Goal: Task Accomplishment & Management: Complete application form

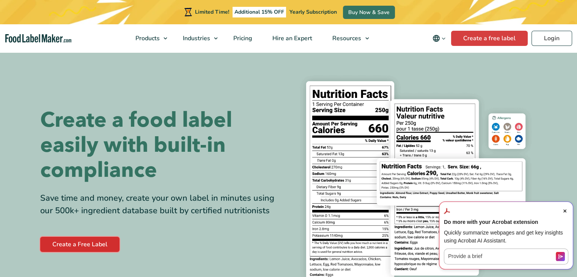
click at [66, 240] on link "Create a Free Label" at bounding box center [79, 244] width 79 height 15
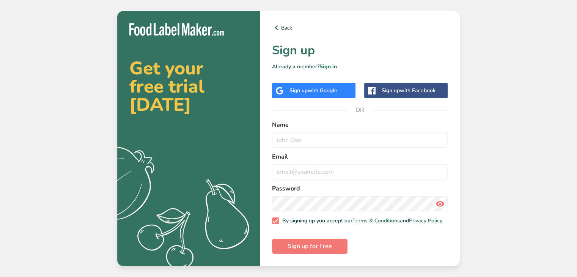
click at [314, 80] on div "Back Sign up Already a member? Sign in Sign up with Google Sign up with Faceboo…" at bounding box center [360, 138] width 200 height 255
click at [316, 84] on div "Sign up with Google" at bounding box center [314, 91] width 84 height 16
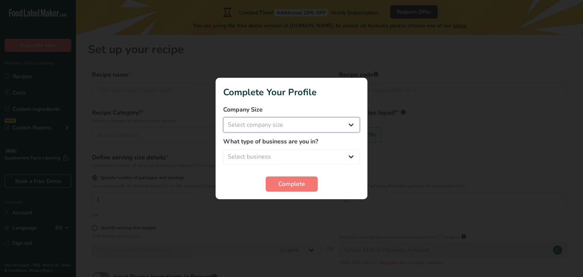
click at [352, 129] on select "Select company size Fewer than 10 Employees 10 to 50 Employees 51 to 500 Employ…" at bounding box center [291, 124] width 137 height 15
select select "2"
click at [223, 117] on select "Select company size Fewer than 10 Employees 10 to 50 Employees 51 to 500 Employ…" at bounding box center [291, 124] width 137 height 15
click at [318, 158] on select "Select business Packaged Food Manufacturer Restaurant & Cafe Bakery Meal Plans …" at bounding box center [291, 156] width 137 height 15
select select "8"
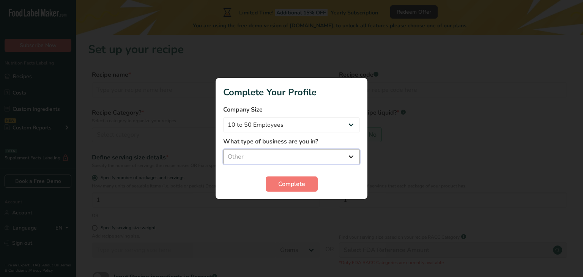
click at [223, 149] on select "Select business Packaged Food Manufacturer Restaurant & Cafe Bakery Meal Plans …" at bounding box center [291, 156] width 137 height 15
click at [308, 179] on button "Complete" at bounding box center [292, 184] width 52 height 15
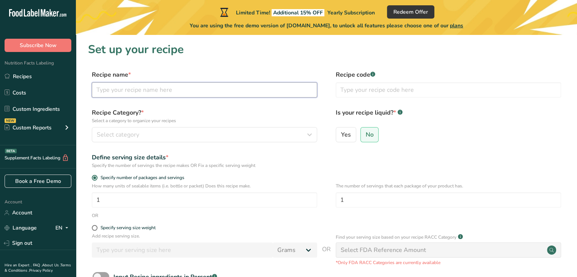
click at [200, 89] on input "text" at bounding box center [204, 89] width 225 height 15
click at [200, 87] on input "P" at bounding box center [204, 89] width 225 height 15
type input "Pumpkin Spice Glaze"
click at [137, 130] on span "Select category" at bounding box center [118, 134] width 43 height 9
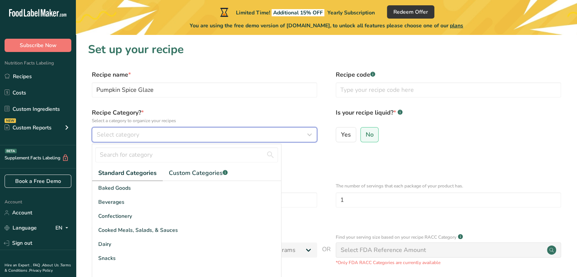
click at [138, 131] on span "Select category" at bounding box center [118, 134] width 43 height 9
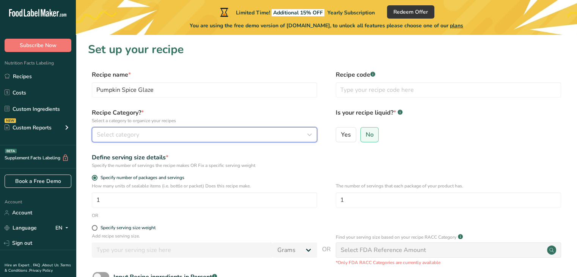
click at [152, 133] on div "Select category" at bounding box center [202, 134] width 211 height 9
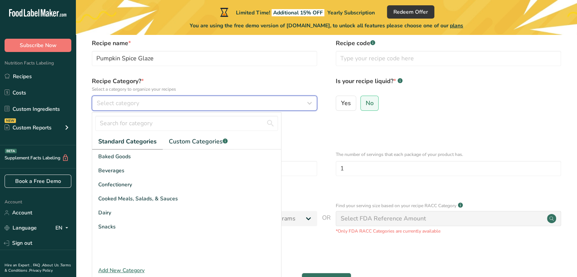
scroll to position [32, 0]
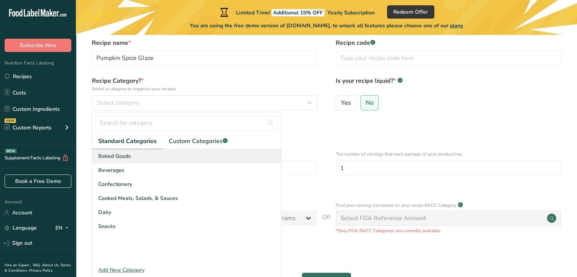
click at [141, 157] on div "Baked Goods" at bounding box center [186, 156] width 189 height 14
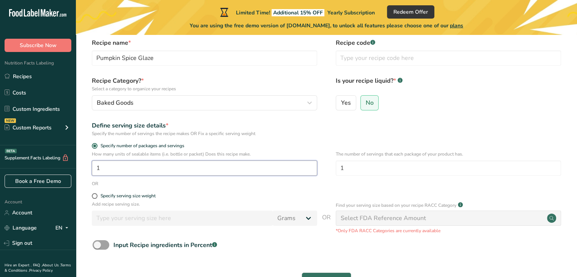
click at [260, 167] on input "1" at bounding box center [204, 168] width 225 height 15
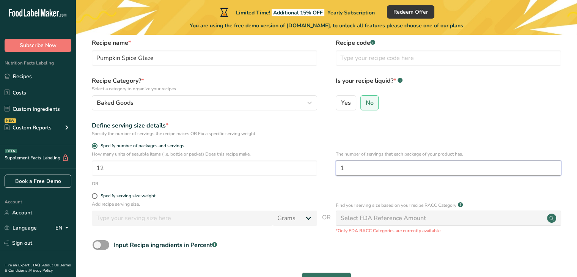
click at [364, 169] on input "1" at bounding box center [448, 168] width 225 height 15
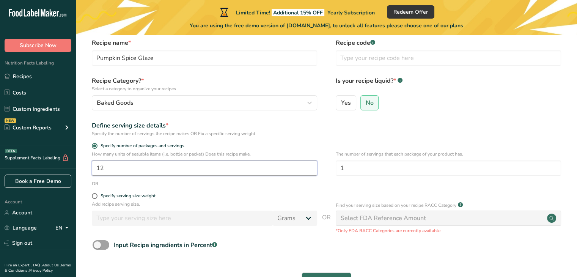
click at [191, 166] on input "12" at bounding box center [204, 168] width 225 height 15
type input "1"
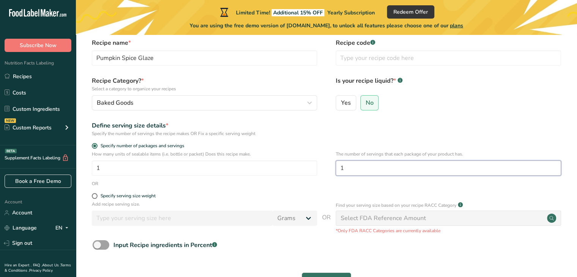
click at [357, 167] on input "1" at bounding box center [448, 168] width 225 height 15
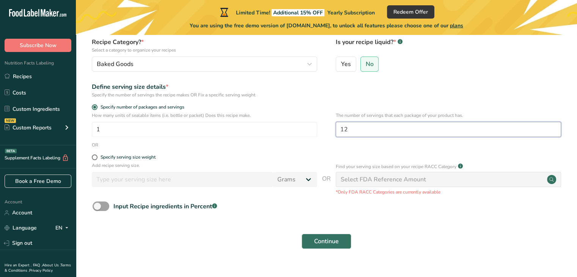
scroll to position [84, 0]
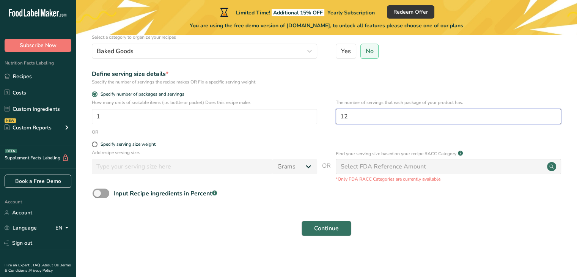
type input "12"
click at [339, 231] on span "Continue" at bounding box center [326, 228] width 25 height 9
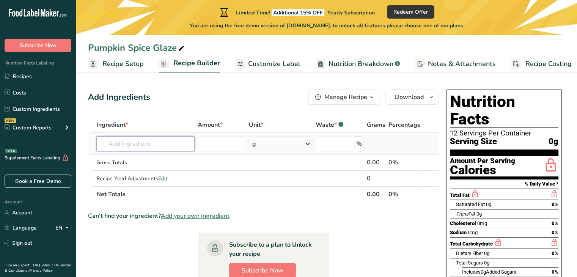
click at [140, 147] on input "text" at bounding box center [145, 143] width 98 height 15
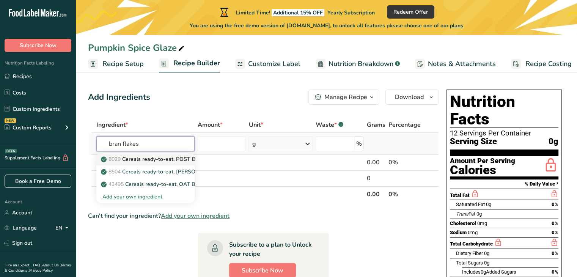
type input "bran flakes"
click at [150, 159] on p "8029 Cereals ready-to-eat, POST Bran Flakes" at bounding box center [161, 159] width 119 height 8
type input "Cereals ready-to-eat, POST Bran Flakes"
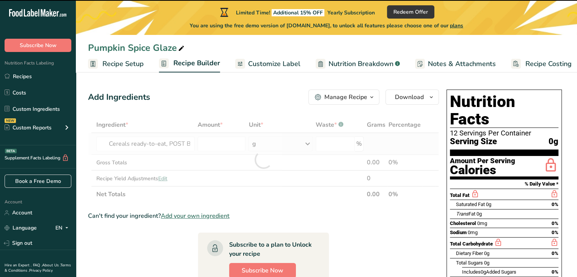
type input "0"
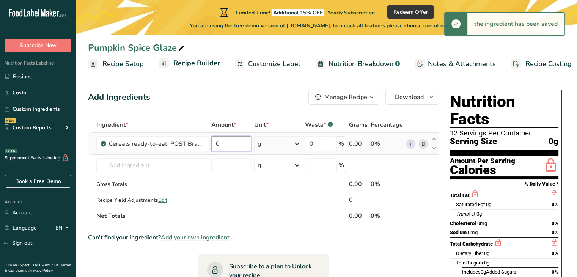
click at [226, 143] on input "0" at bounding box center [231, 143] width 40 height 15
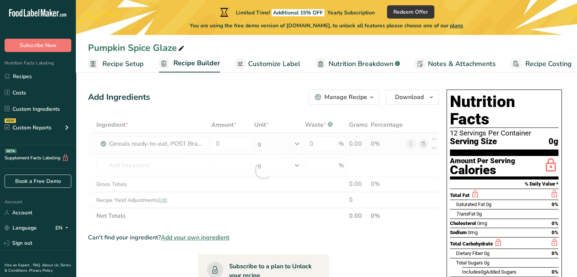
click at [293, 141] on div "Ingredient * Amount * Unit * Waste * .a-a{fill:#347362;}.b-a{fill:#fff;} Grams …" at bounding box center [263, 170] width 351 height 107
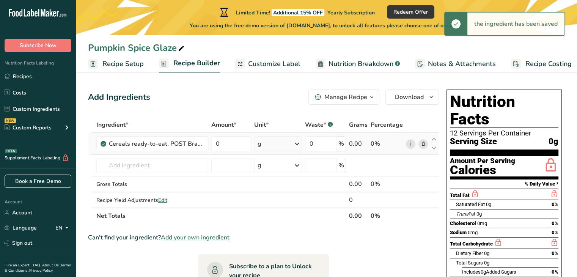
click at [293, 141] on icon at bounding box center [297, 144] width 9 height 14
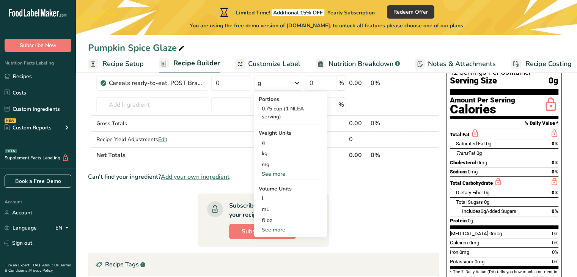
scroll to position [60, 0]
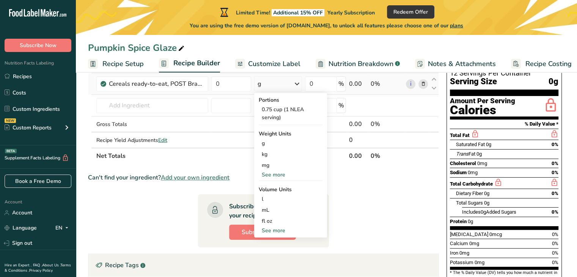
click at [277, 230] on div "See more" at bounding box center [291, 231] width 64 height 8
select select "22"
click at [276, 256] on div "cup" at bounding box center [291, 254] width 58 height 8
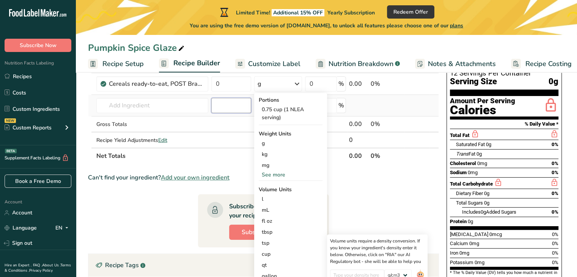
click at [226, 106] on input "number" at bounding box center [231, 105] width 40 height 15
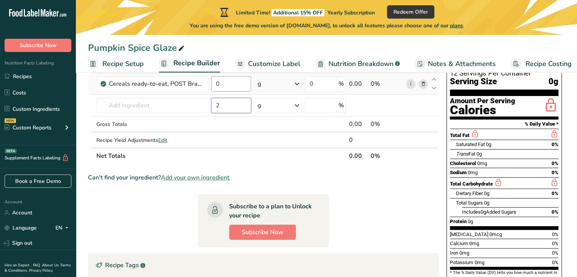
type input "2"
click at [241, 82] on input "0" at bounding box center [231, 83] width 40 height 15
type input "2"
click at [288, 82] on div "Ingredient * Amount * Unit * Waste * .a-a{fill:#347362;}.b-a{fill:#fff;} Grams …" at bounding box center [263, 110] width 351 height 107
click at [299, 85] on icon at bounding box center [297, 84] width 9 height 14
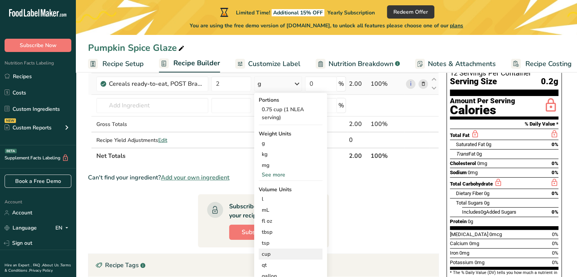
click at [284, 257] on div "cup" at bounding box center [291, 254] width 58 height 8
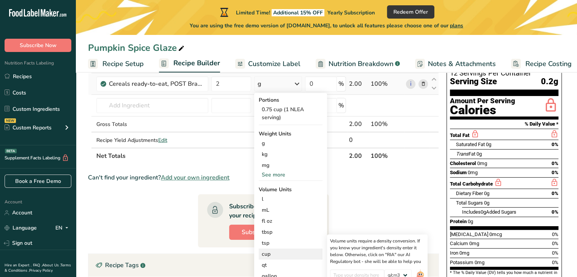
click at [284, 257] on div "cup" at bounding box center [291, 254] width 58 height 8
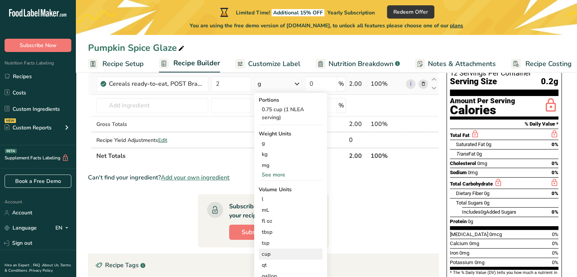
click at [284, 257] on div "cup" at bounding box center [291, 254] width 58 height 8
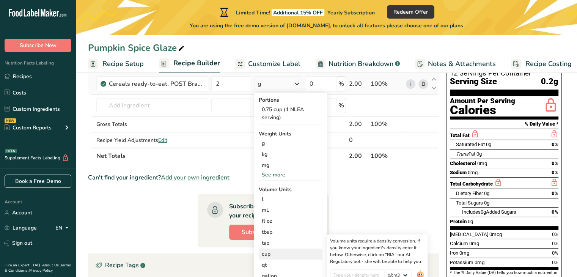
click at [284, 257] on div "cup" at bounding box center [291, 254] width 58 height 8
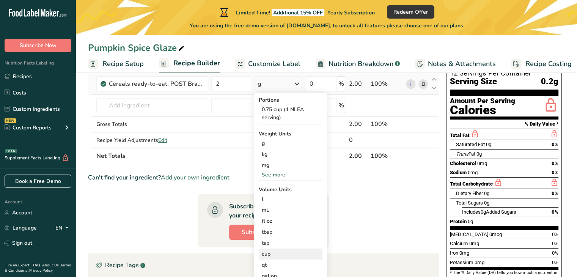
click at [284, 257] on div "cup" at bounding box center [291, 254] width 58 height 8
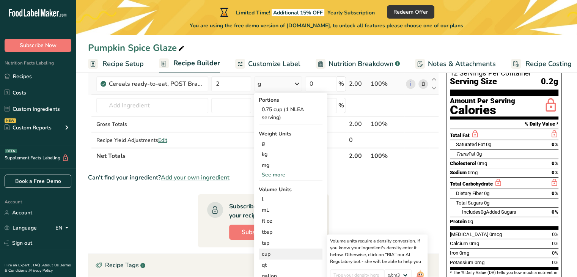
click at [285, 250] on div "cup" at bounding box center [291, 254] width 58 height 8
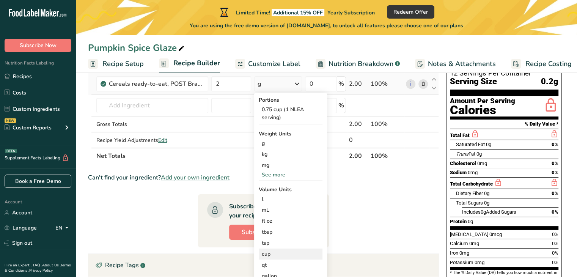
click at [285, 250] on div "cup" at bounding box center [291, 254] width 58 height 8
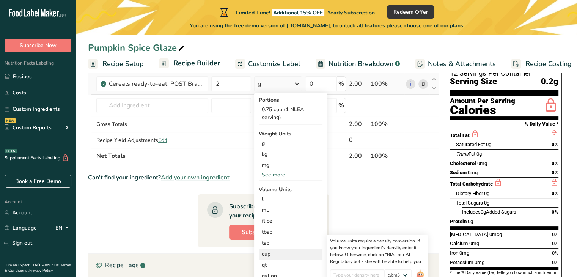
click at [285, 250] on div "cup" at bounding box center [291, 254] width 58 height 8
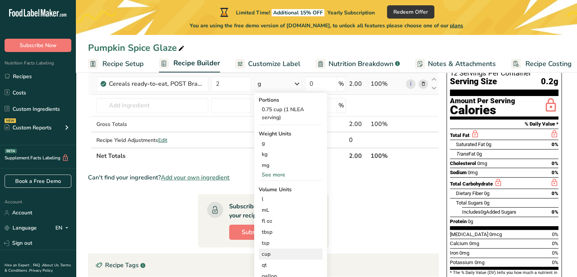
click at [298, 251] on div "cup" at bounding box center [291, 254] width 58 height 8
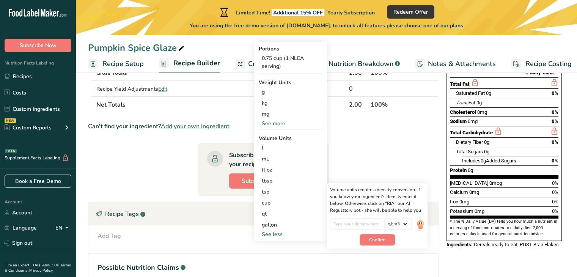
scroll to position [111, 0]
click at [281, 202] on div "cup" at bounding box center [291, 203] width 58 height 8
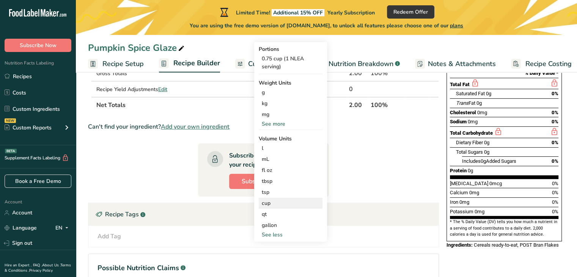
click at [281, 202] on div "cup" at bounding box center [291, 203] width 58 height 8
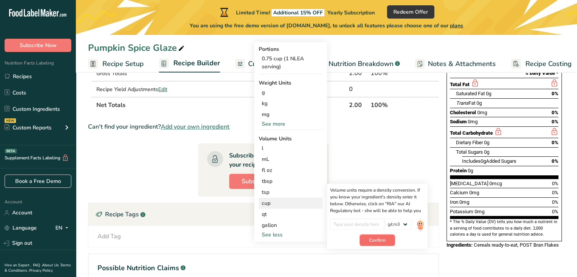
click at [389, 238] on button "Confirm" at bounding box center [377, 240] width 35 height 11
click at [363, 223] on input "number" at bounding box center [357, 224] width 54 height 11
click at [410, 222] on select "lb/ft3 g/cm3" at bounding box center [398, 224] width 27 height 11
select select "23"
click at [385, 219] on select "lb/ft3 g/cm3" at bounding box center [398, 224] width 27 height 11
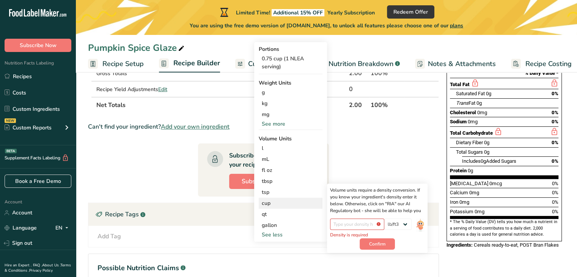
click at [351, 217] on div "Volume units require a density conversion. If you know your ingredient's densit…" at bounding box center [377, 218] width 101 height 69
click at [358, 222] on input "number" at bounding box center [357, 224] width 54 height 11
click at [385, 224] on select "lb/ft3 g/cm3" at bounding box center [398, 224] width 27 height 11
click at [380, 224] on input "number" at bounding box center [357, 224] width 54 height 11
type input "1"
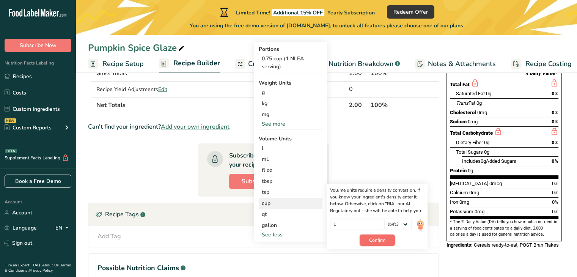
click at [374, 240] on span "Confirm" at bounding box center [377, 240] width 16 height 7
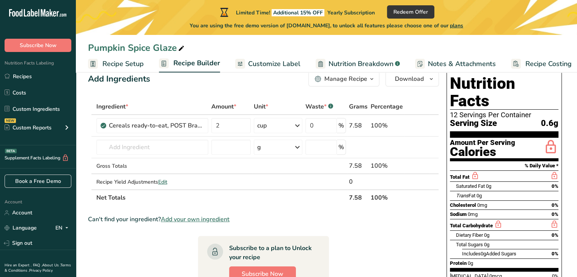
scroll to position [0, 0]
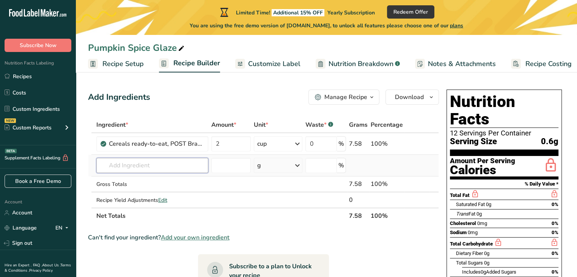
click at [174, 164] on input "text" at bounding box center [152, 165] width 112 height 15
click at [174, 164] on input "W" at bounding box center [152, 165] width 112 height 15
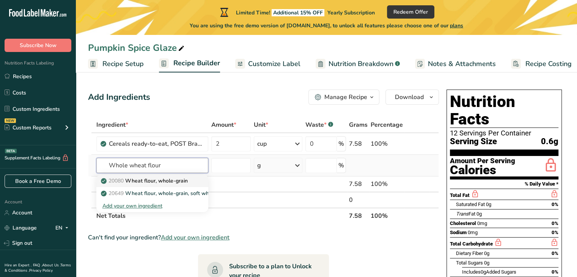
type input "Whole wheat flour"
click at [167, 183] on p "20080 Wheat flour, whole-grain" at bounding box center [144, 181] width 85 height 8
type input "Wheat flour, whole-grain"
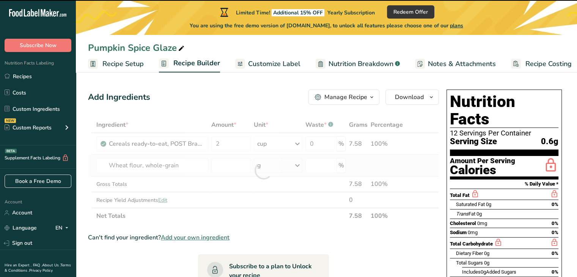
type input "0"
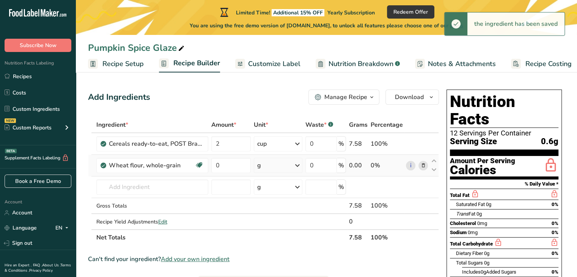
click at [296, 163] on icon at bounding box center [297, 166] width 9 height 14
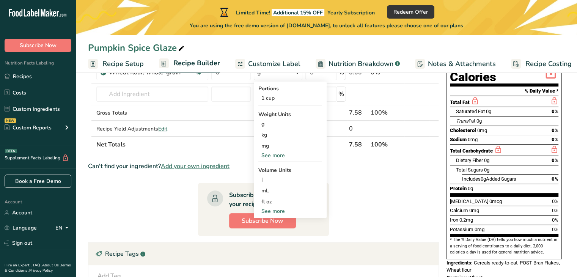
scroll to position [96, 0]
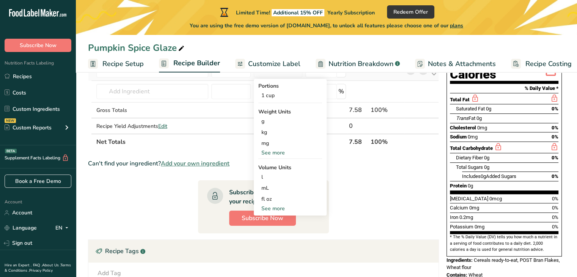
click at [284, 210] on div "See more" at bounding box center [291, 209] width 64 height 8
select select "22"
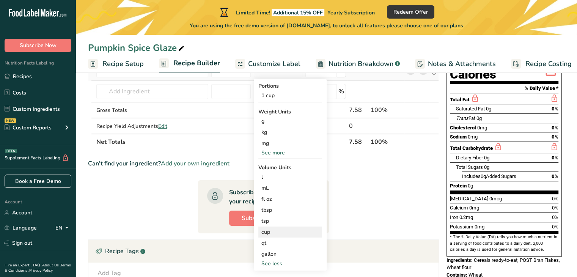
click at [284, 236] on div "cup" at bounding box center [291, 232] width 58 height 8
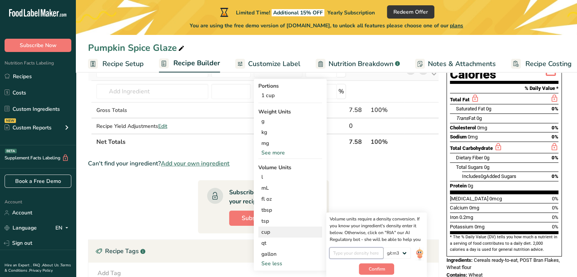
click at [359, 255] on input "number" at bounding box center [356, 252] width 54 height 11
type input "1"
click at [374, 266] on span "Confirm" at bounding box center [377, 269] width 16 height 7
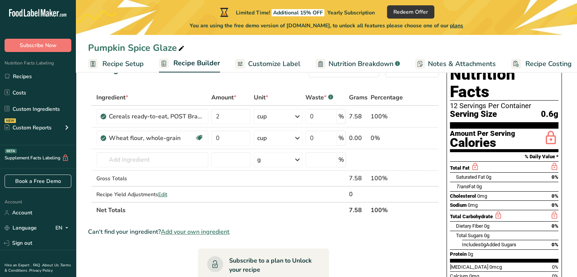
scroll to position [20, 0]
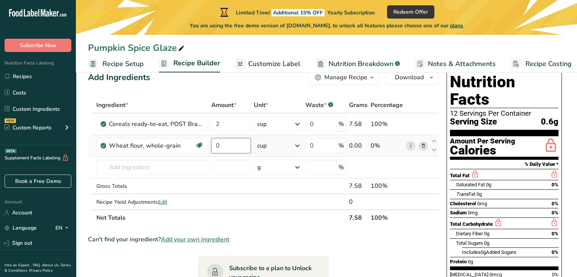
click at [232, 145] on input "0" at bounding box center [230, 145] width 39 height 15
type input "2"
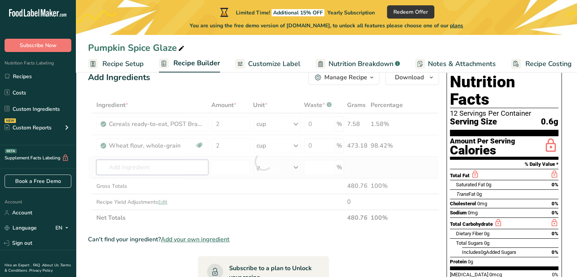
click at [171, 163] on div "Ingredient * Amount * Unit * Waste * .a-a{fill:#347362;}.b-a{fill:#fff;} Grams …" at bounding box center [263, 161] width 351 height 129
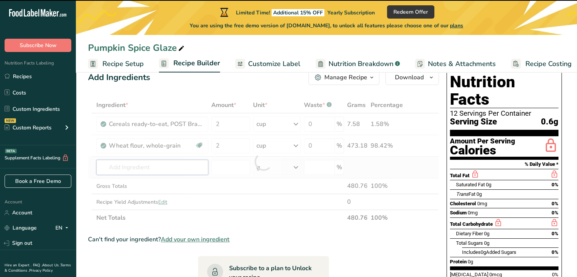
type input "s"
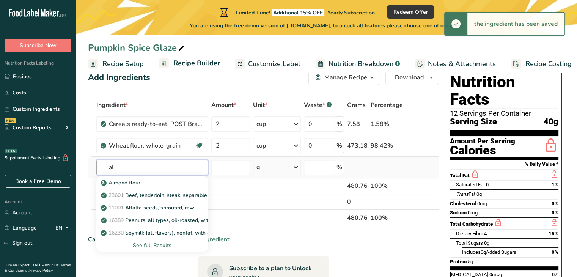
type input "a"
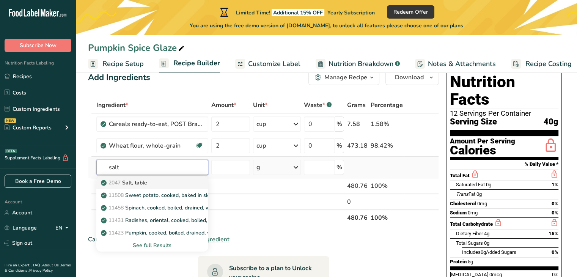
type input "salt"
click at [139, 187] on link "2047 Salt, table" at bounding box center [152, 183] width 112 height 13
type input "Salt, table"
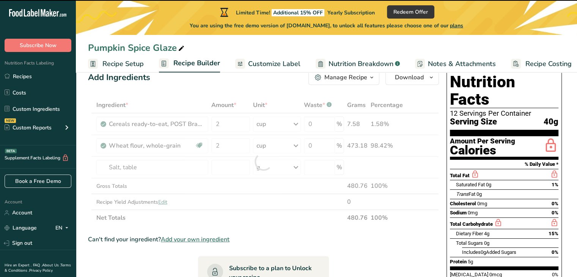
type input "0"
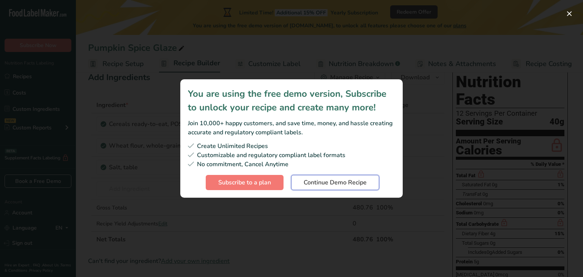
click at [345, 183] on span "Continue Demo Recipe" at bounding box center [335, 182] width 63 height 9
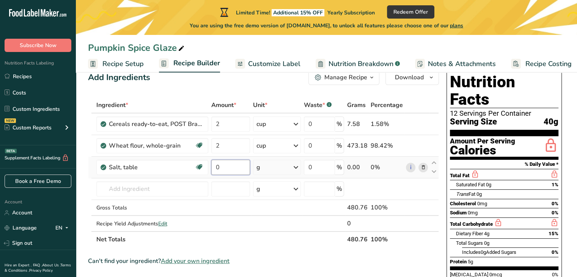
click at [243, 163] on input "0" at bounding box center [230, 167] width 39 height 15
type input "1"
click at [295, 163] on div "Ingredient * Amount * Unit * Waste * .a-a{fill:#347362;}.b-a{fill:#fff;} Grams …" at bounding box center [263, 172] width 351 height 150
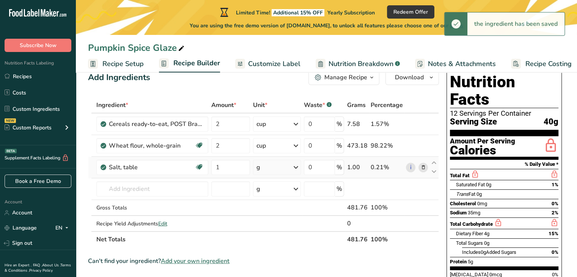
click at [299, 168] on icon at bounding box center [296, 168] width 9 height 14
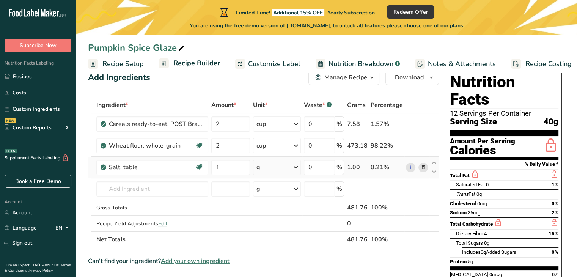
click at [296, 170] on icon at bounding box center [296, 168] width 9 height 14
click at [283, 188] on div "1 tsp" at bounding box center [290, 193] width 64 height 11
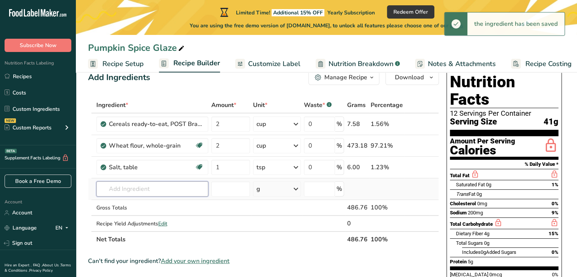
click at [147, 188] on input "text" at bounding box center [152, 188] width 112 height 15
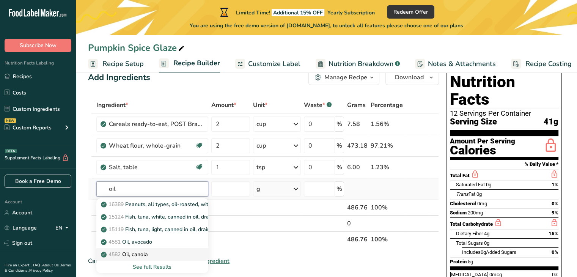
type input "oil"
click at [148, 253] on p "4582 Oil, canola" at bounding box center [125, 255] width 46 height 8
type input "Oil, canola"
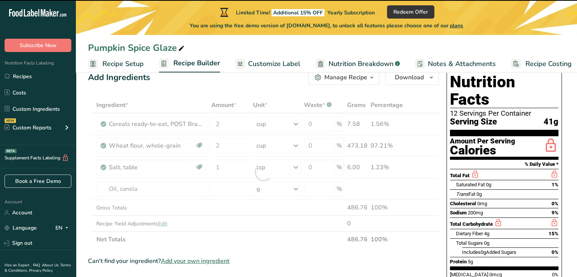
type input "0"
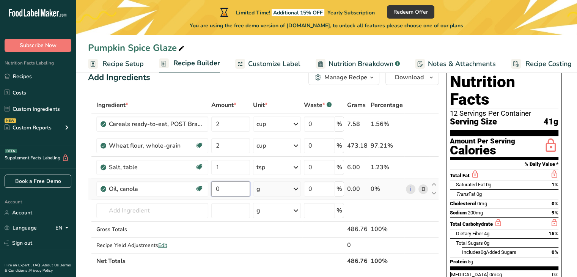
click at [240, 189] on input "0" at bounding box center [230, 188] width 39 height 15
type input "14"
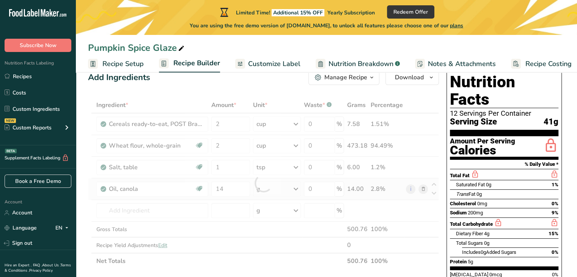
click at [298, 189] on div "Ingredient * Amount * Unit * Waste * .a-a{fill:#347362;}.b-a{fill:#fff;} Grams …" at bounding box center [263, 183] width 351 height 172
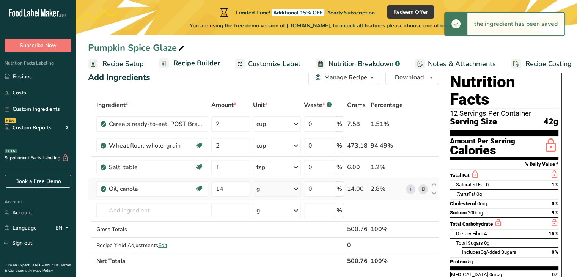
click at [298, 189] on icon at bounding box center [296, 189] width 9 height 14
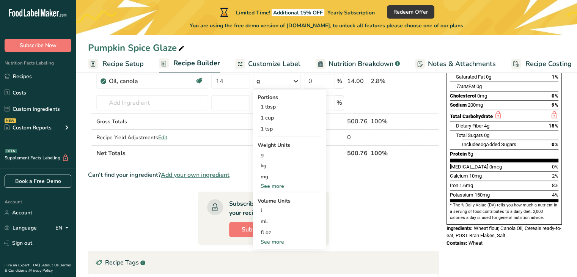
scroll to position [138, 0]
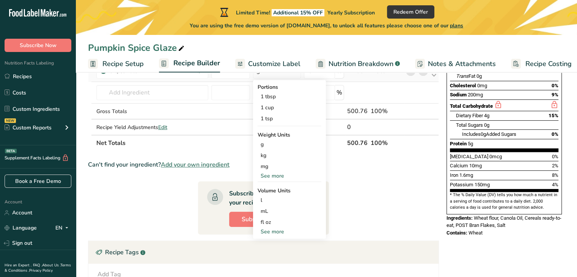
click at [282, 232] on div "See more" at bounding box center [290, 232] width 64 height 8
select select "22"
click at [285, 256] on div "cup" at bounding box center [290, 255] width 58 height 8
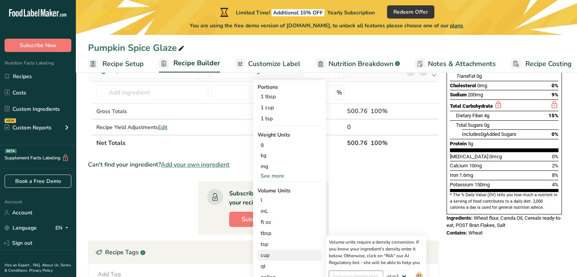
click at [343, 275] on input "number" at bounding box center [356, 276] width 54 height 11
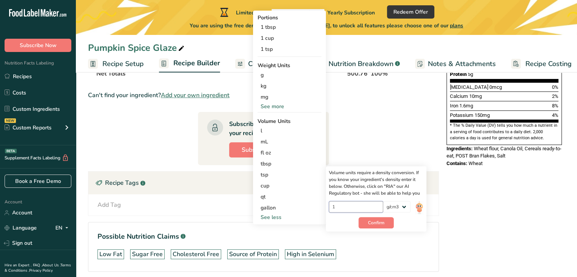
scroll to position [227, 0]
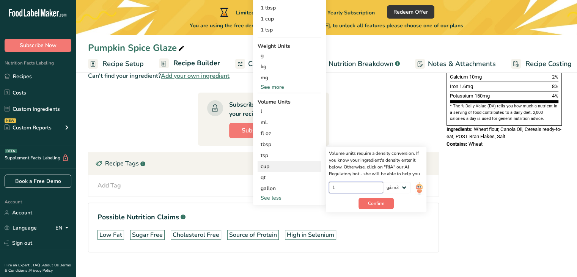
type input "1"
click at [367, 207] on button "Confirm" at bounding box center [376, 203] width 35 height 11
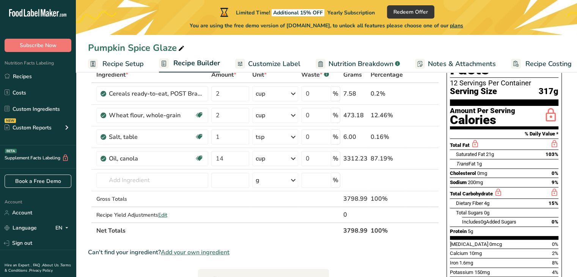
scroll to position [29, 0]
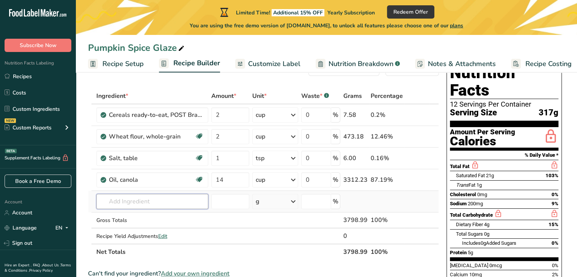
click at [144, 199] on input "text" at bounding box center [152, 201] width 112 height 15
click at [144, 198] on input "m" at bounding box center [152, 201] width 112 height 15
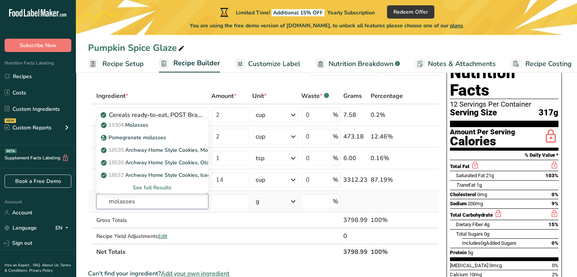
type input "molasses"
click at [128, 117] on div "19304 [GEOGRAPHIC_DATA] Pomegranate molasses 18535 Archway Home Style Cookies, …" at bounding box center [152, 155] width 112 height 77
click at [129, 121] on p "19304 [GEOGRAPHIC_DATA]" at bounding box center [125, 125] width 46 height 8
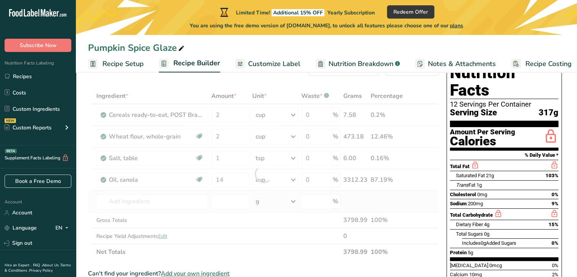
type input "Molasses"
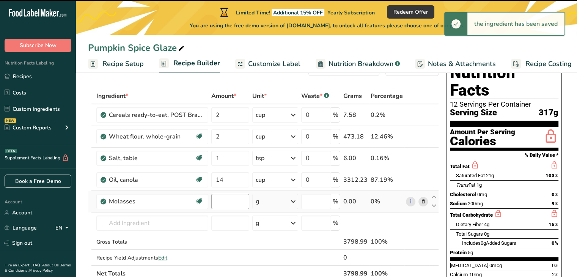
type input "0"
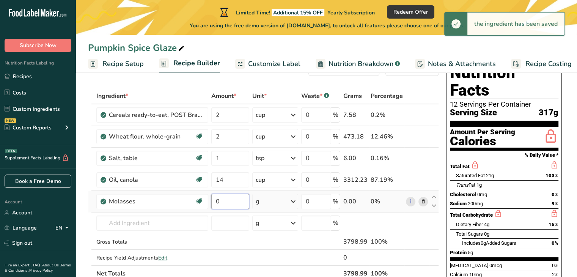
click at [234, 197] on input "0" at bounding box center [230, 201] width 38 height 15
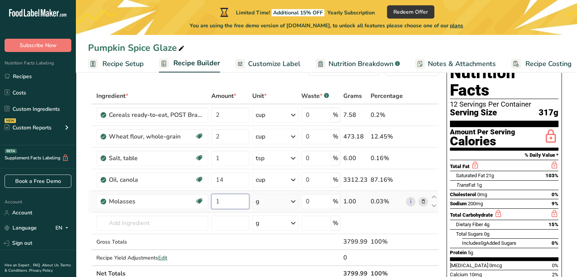
type input "1"
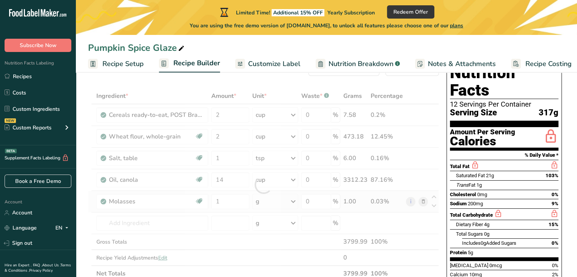
click at [297, 201] on div "Ingredient * Amount * Unit * Waste * .a-a{fill:#347362;}.b-a{fill:#fff;} Grams …" at bounding box center [263, 185] width 351 height 194
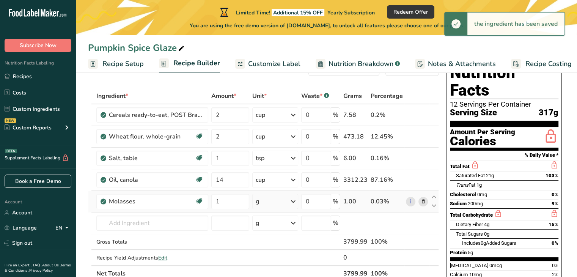
click at [297, 201] on icon at bounding box center [293, 202] width 9 height 14
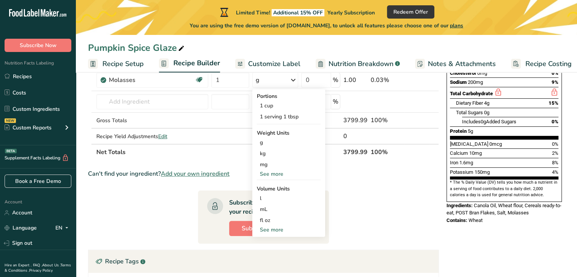
scroll to position [149, 0]
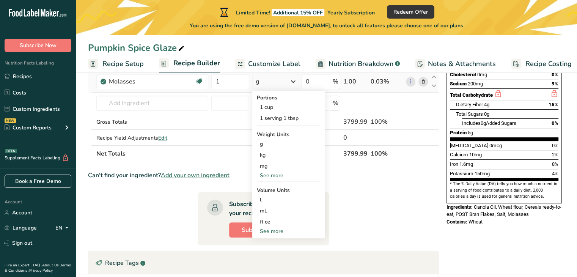
click at [276, 235] on div "Portions 1 cup 1 serving 1 tbsp Weight Units g kg mg See more Volume Units l Vo…" at bounding box center [288, 165] width 73 height 148
click at [275, 229] on div "See more" at bounding box center [289, 231] width 64 height 8
select select "22"
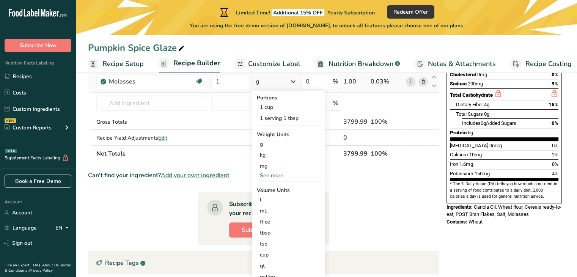
click at [275, 229] on div "tbsp" at bounding box center [289, 233] width 58 height 8
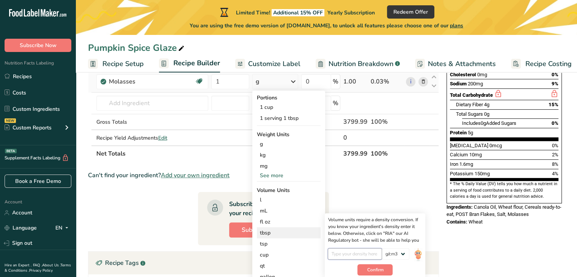
click at [343, 254] on input "number" at bounding box center [355, 253] width 54 height 11
type input "1"
click at [367, 266] on span "Confirm" at bounding box center [375, 269] width 16 height 7
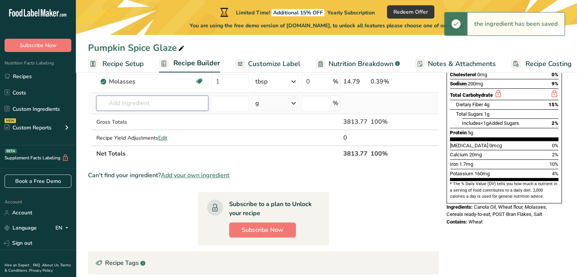
click at [152, 99] on input "text" at bounding box center [152, 103] width 112 height 15
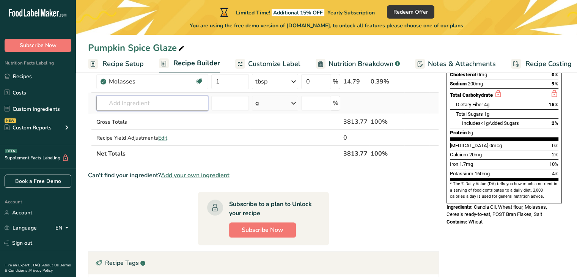
type input "1"
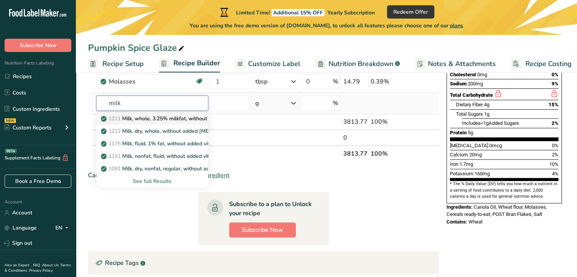
type input "milk"
click at [154, 117] on p "1211 Milk, whole, 3.25% milkfat, without added vitamin A and [MEDICAL_DATA]" at bounding box center [203, 119] width 202 height 8
type input "Milk, whole, 3.25% milkfat, without added vitamin A and [MEDICAL_DATA]"
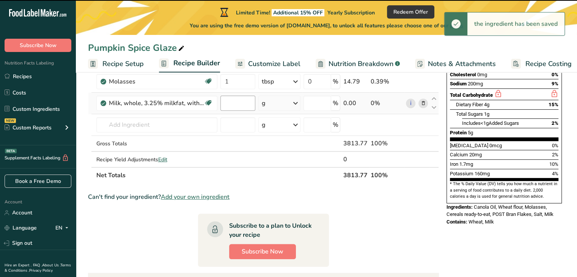
type input "0"
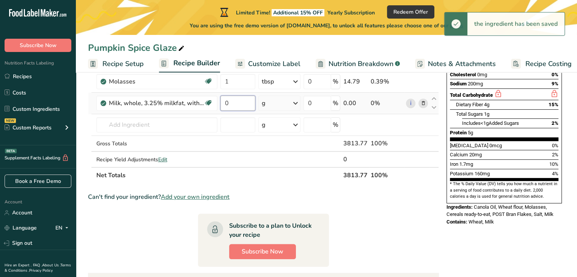
click at [236, 105] on input "0" at bounding box center [238, 103] width 35 height 15
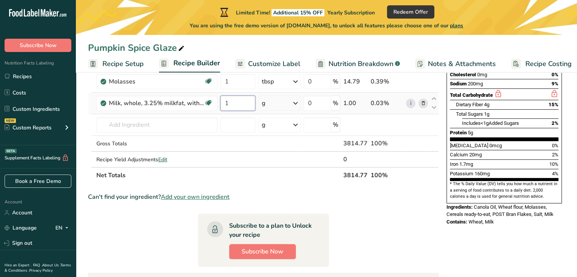
type input "1"
click at [302, 101] on div "Ingredient * Amount * Unit * Waste * .a-a{fill:#347362;}.b-a{fill:#fff;} Grams …" at bounding box center [263, 75] width 351 height 215
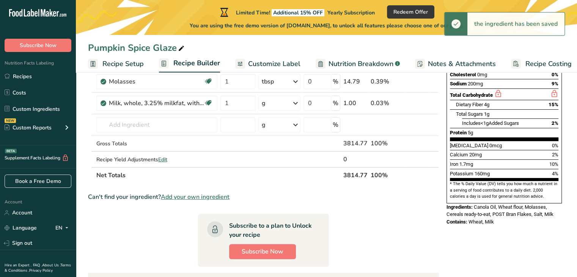
click at [296, 101] on icon at bounding box center [295, 103] width 9 height 14
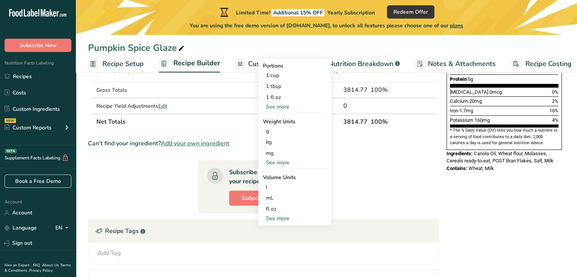
scroll to position [200, 0]
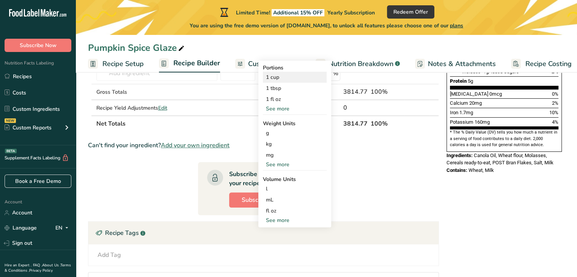
click at [278, 72] on div "1 cup" at bounding box center [295, 77] width 64 height 11
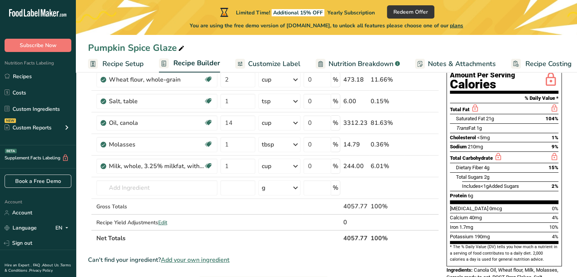
scroll to position [87, 0]
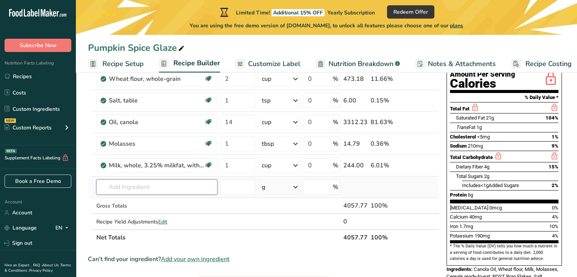
click at [145, 186] on input "text" at bounding box center [156, 187] width 121 height 15
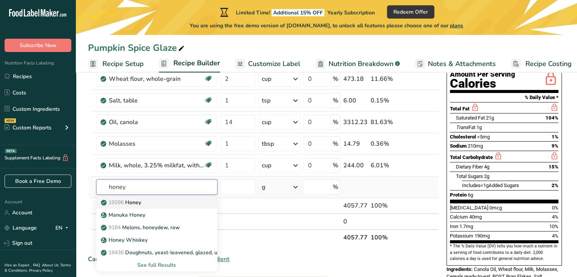
type input "honey"
click at [140, 202] on p "19296 Honey" at bounding box center [121, 203] width 39 height 8
type input "Honey"
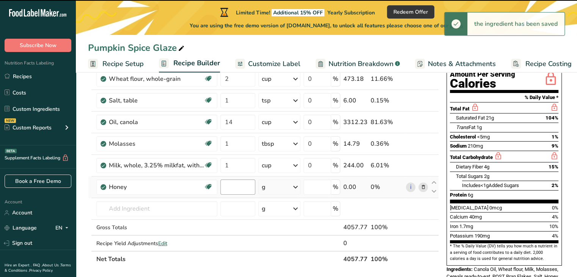
type input "0"
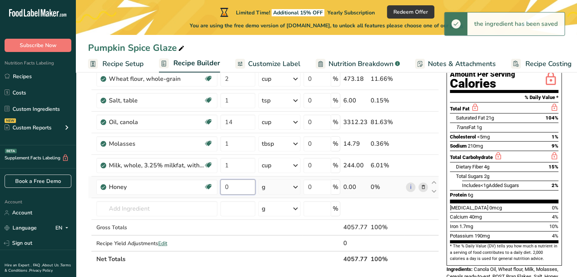
click at [241, 186] on input "0" at bounding box center [238, 187] width 35 height 15
type input "2"
click at [296, 187] on div "Ingredient * Amount * Unit * Waste * .a-a{fill:#347362;}.b-a{fill:#fff;} Grams …" at bounding box center [263, 148] width 351 height 237
click at [296, 187] on icon at bounding box center [295, 187] width 9 height 14
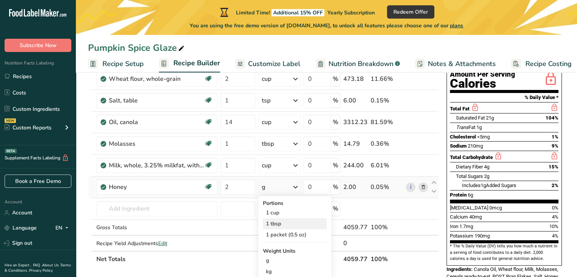
click at [296, 222] on div "1 tbsp" at bounding box center [295, 223] width 64 height 11
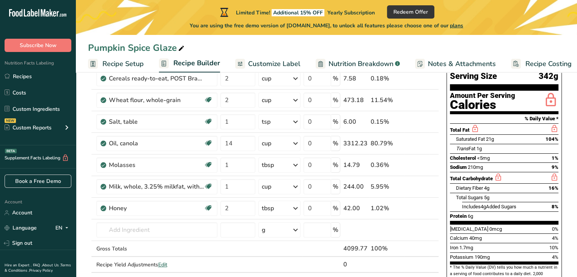
scroll to position [71, 0]
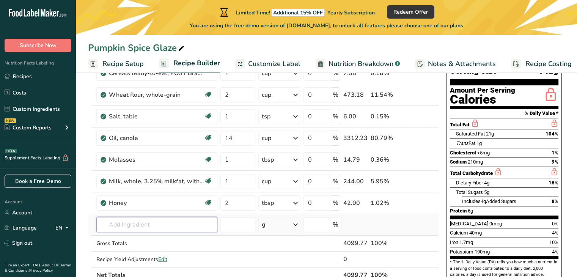
click at [135, 223] on input "text" at bounding box center [156, 224] width 121 height 15
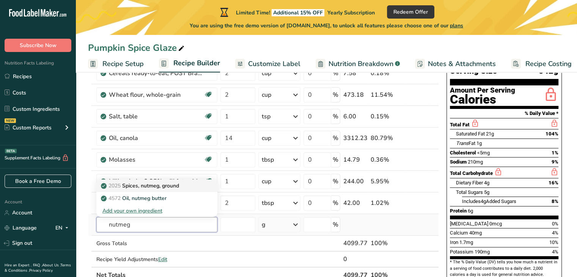
type input "nutmeg"
click at [143, 189] on p "2025 Spices, nutmeg, ground" at bounding box center [140, 186] width 77 height 8
type input "Spices, nutmeg, ground"
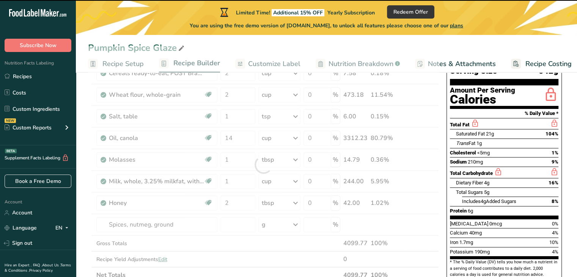
type input "0"
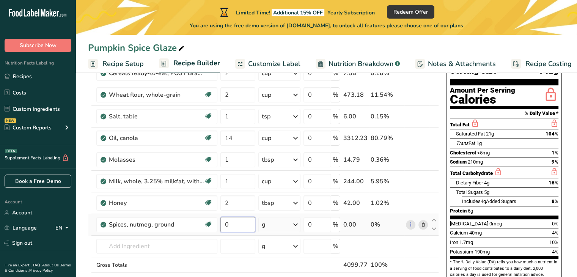
click at [237, 221] on input "0" at bounding box center [238, 224] width 35 height 15
type input "12"
click at [295, 226] on div "Ingredient * Amount * Unit * Waste * .a-a{fill:#347362;}.b-a{fill:#fff;} Grams …" at bounding box center [263, 175] width 351 height 259
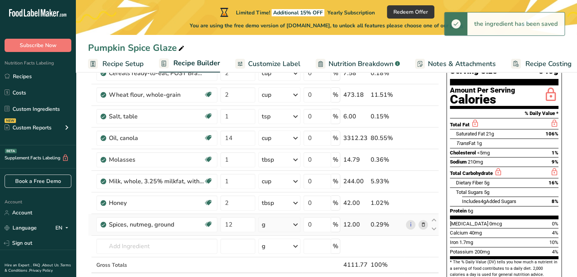
click at [295, 226] on icon at bounding box center [295, 225] width 9 height 14
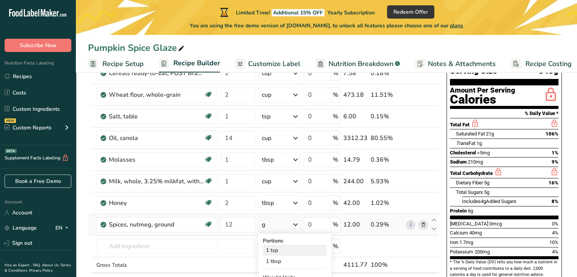
click at [285, 249] on div "1 tsp" at bounding box center [295, 250] width 64 height 11
click at [243, 136] on input "14" at bounding box center [238, 138] width 35 height 15
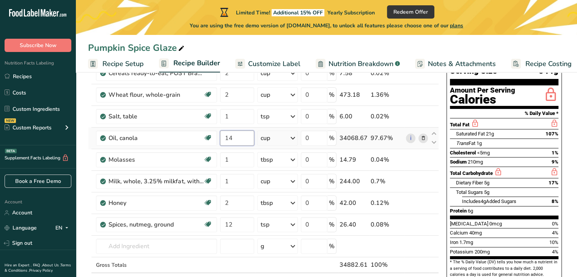
type input "1"
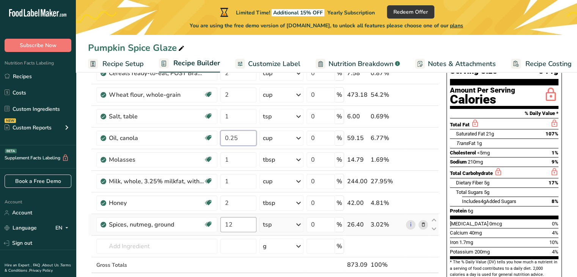
type input "0.25"
click at [238, 224] on div "Ingredient * Amount * Unit * Waste * .a-a{fill:#347362;}.b-a{fill:#fff;} Grams …" at bounding box center [263, 175] width 351 height 259
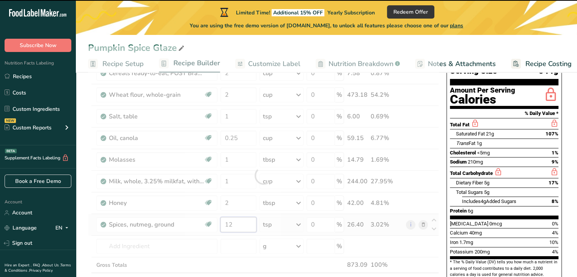
type input "1"
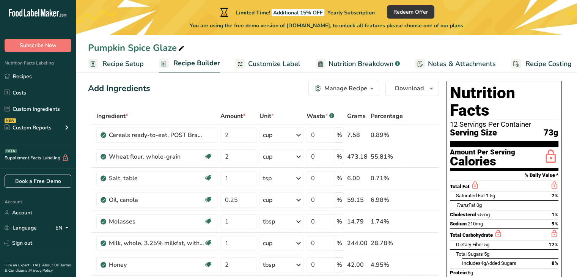
scroll to position [8, 0]
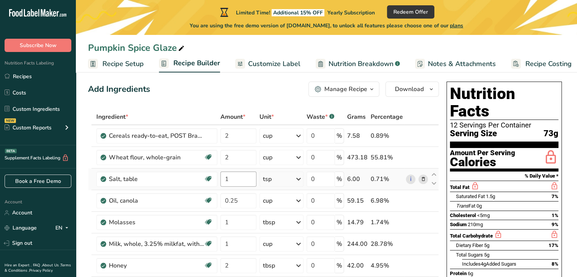
type input "0.50"
click at [239, 180] on div "Ingredient * Amount * Unit * Waste * .a-a{fill:#347362;}.b-a{fill:#fff;} Grams …" at bounding box center [263, 238] width 351 height 259
type input "0"
type input "2"
type input "1"
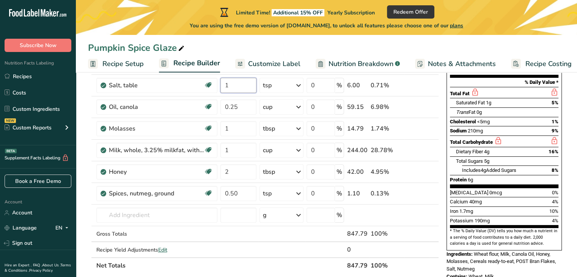
scroll to position [104, 0]
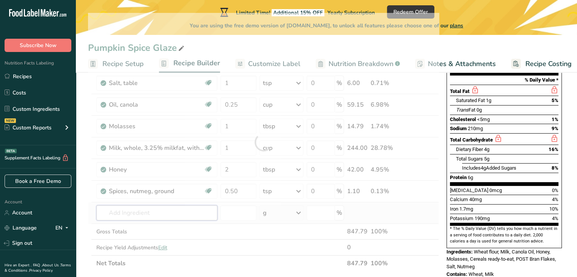
click at [167, 211] on div "Ingredient * Amount * Unit * Waste * .a-a{fill:#347362;}.b-a{fill:#fff;} Grams …" at bounding box center [263, 142] width 351 height 259
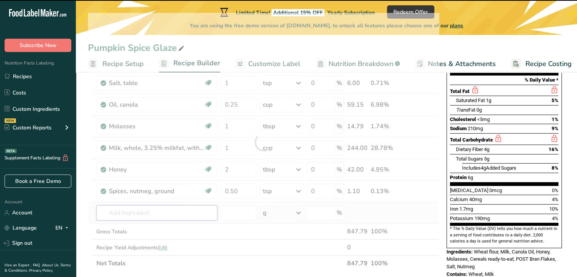
click at [167, 211] on input "text" at bounding box center [156, 212] width 121 height 15
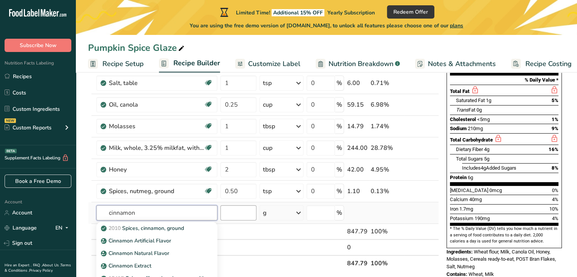
type input "cinnamon"
click at [234, 213] on input "number" at bounding box center [239, 212] width 36 height 15
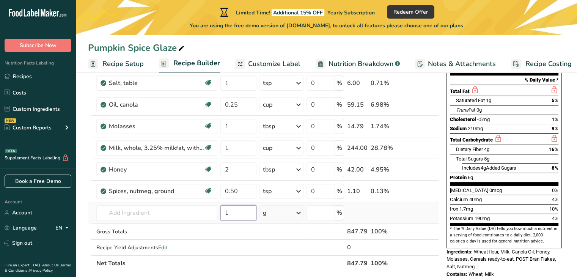
type input "1"
click at [298, 210] on icon at bounding box center [298, 213] width 9 height 14
click at [178, 212] on input "text" at bounding box center [156, 212] width 121 height 15
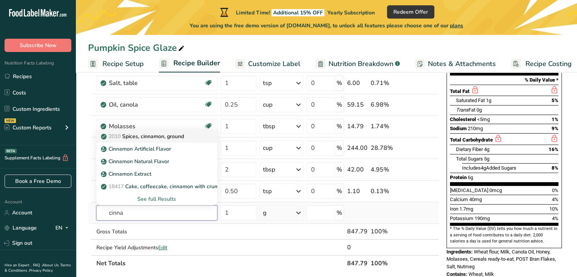
type input "cinna"
click at [158, 138] on p "2010 Spices, cinnamon, ground" at bounding box center [143, 136] width 82 height 8
type input "Spices, cinnamon, ground"
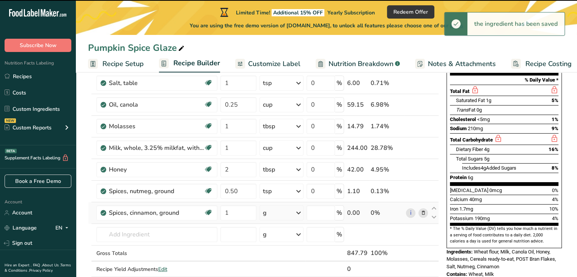
type input "0"
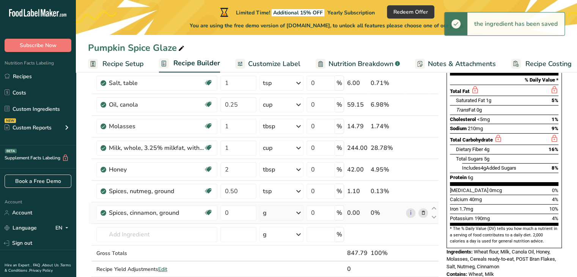
click at [299, 211] on icon at bounding box center [298, 213] width 9 height 14
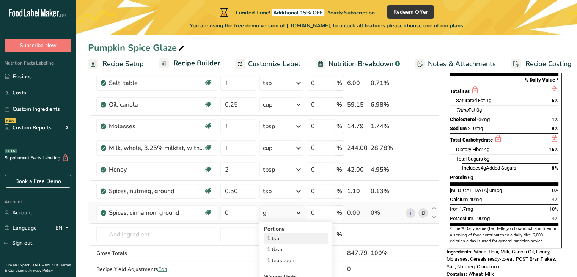
click at [298, 237] on div "1 tsp" at bounding box center [296, 238] width 64 height 11
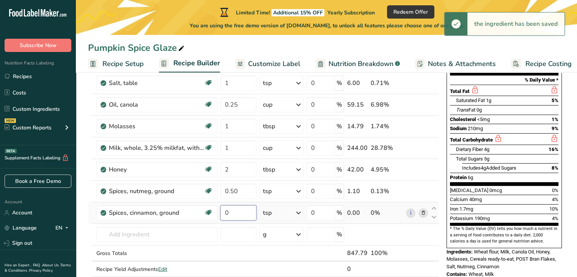
click at [232, 211] on input "0" at bounding box center [239, 212] width 36 height 15
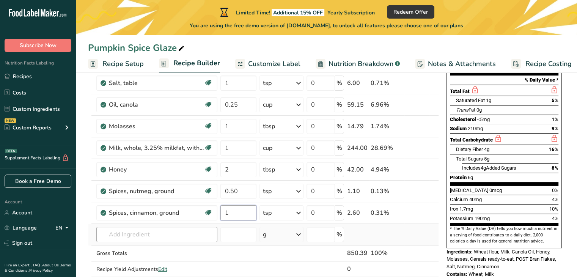
type input "1"
click at [147, 234] on div "Ingredient * Amount * Unit * Waste * .a-a{fill:#347362;}.b-a{fill:#fff;} Grams …" at bounding box center [263, 153] width 351 height 280
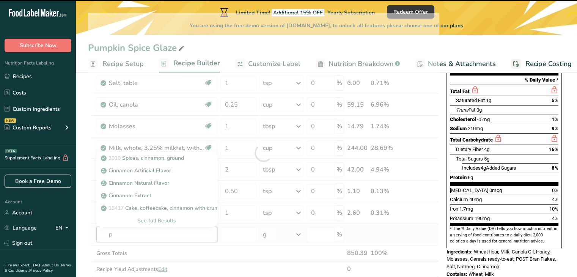
type input "pi"
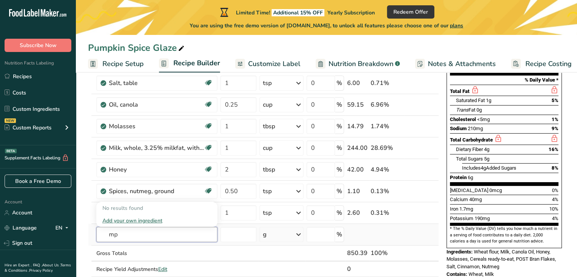
type input "m"
type input "pumpkin spice"
click at [167, 211] on p "2035 Spices, pumpkin pie spice" at bounding box center [143, 208] width 82 height 8
type input "Spices, pumpkin pie spice"
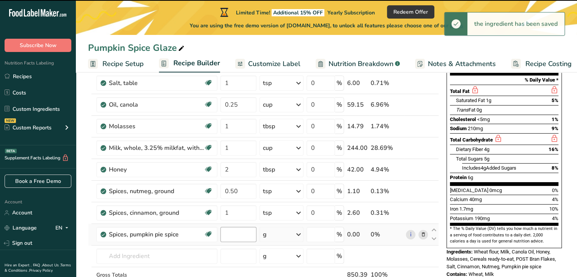
type input "0"
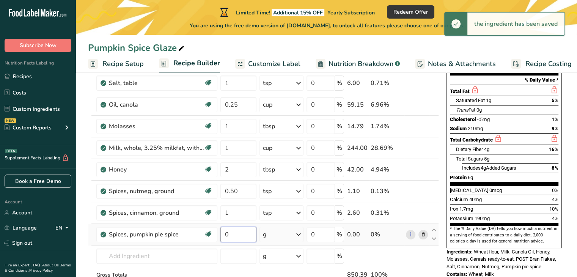
click at [233, 234] on input "0" at bounding box center [239, 234] width 36 height 15
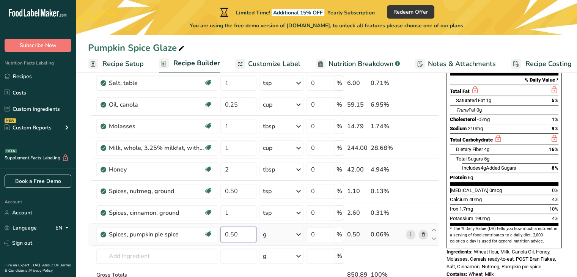
type input "0.50"
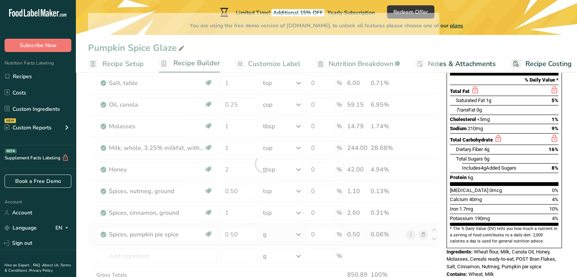
click at [299, 233] on div "Ingredient * Amount * Unit * Waste * .a-a{fill:#347362;}.b-a{fill:#fff;} Grams …" at bounding box center [263, 164] width 351 height 302
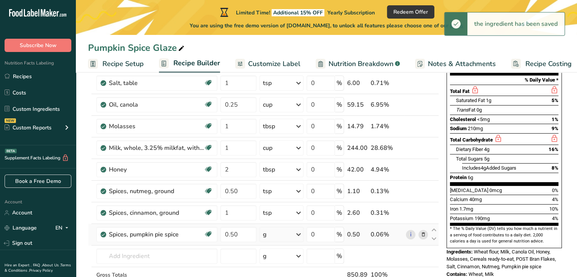
click at [298, 232] on icon at bounding box center [298, 235] width 9 height 14
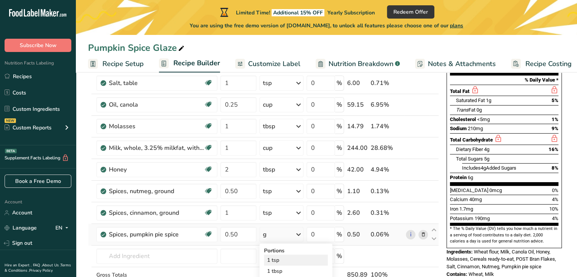
click at [297, 261] on div "1 tsp" at bounding box center [296, 260] width 64 height 11
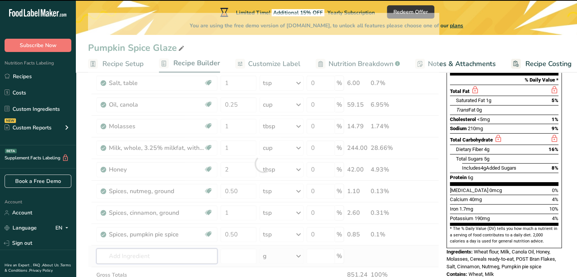
click at [165, 254] on input "text" at bounding box center [156, 256] width 121 height 15
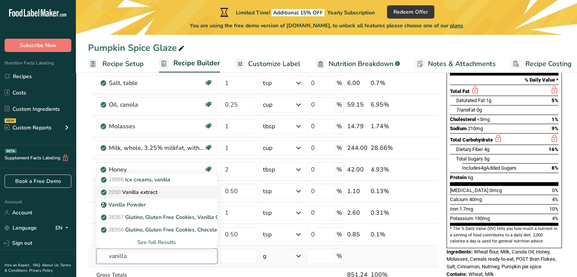
type input "vanilla"
click at [164, 189] on div "2050 Vanilla extract" at bounding box center [150, 192] width 97 height 8
type input "Vanilla extract"
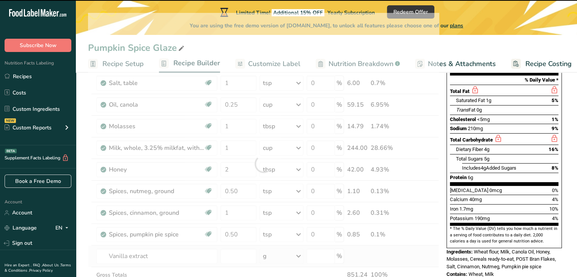
type input "0"
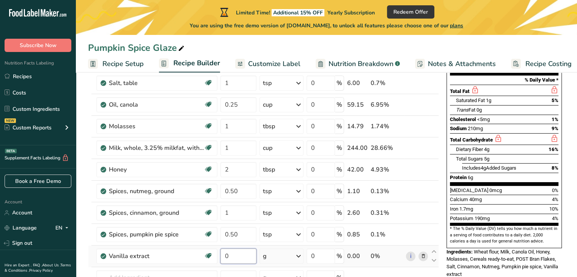
click at [236, 252] on input "0" at bounding box center [239, 256] width 36 height 15
type input "0.50"
click at [294, 252] on div "Ingredient * Amount * Unit * Waste * .a-a{fill:#347362;}.b-a{fill:#fff;} Grams …" at bounding box center [263, 174] width 351 height 323
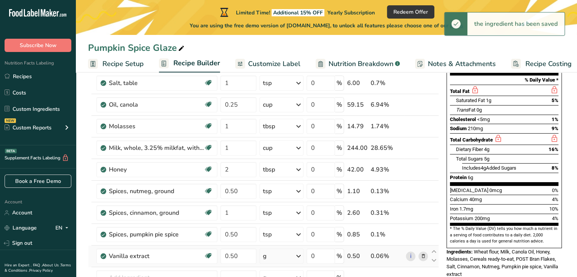
click at [300, 255] on icon at bounding box center [298, 256] width 9 height 14
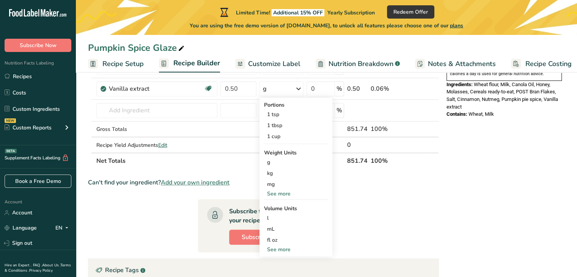
scroll to position [270, 0]
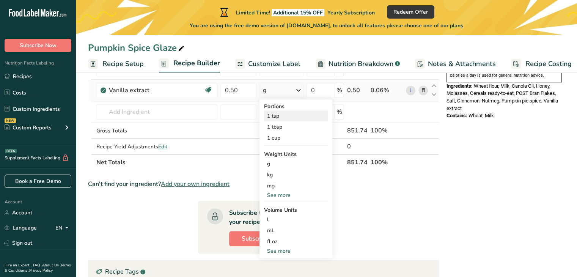
click at [304, 117] on div "1 tsp" at bounding box center [296, 115] width 64 height 11
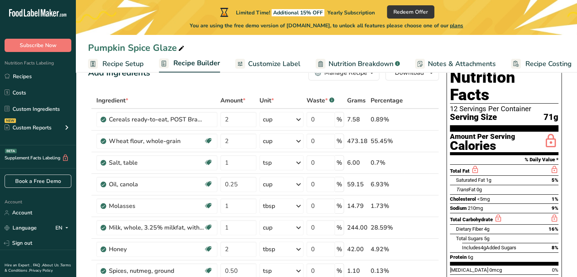
scroll to position [0, 0]
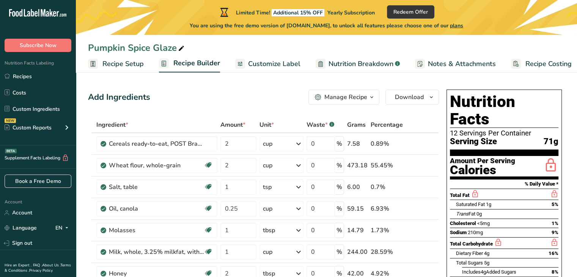
click at [277, 63] on span "Customize Label" at bounding box center [274, 64] width 52 height 10
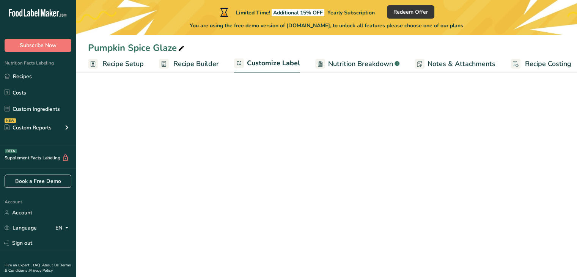
scroll to position [0, 6]
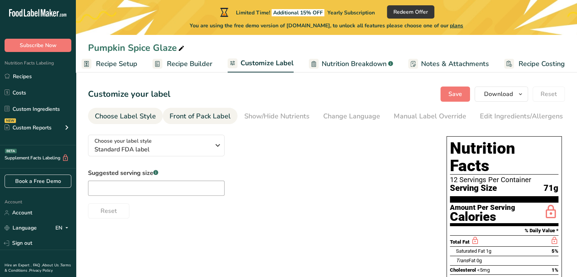
click at [205, 114] on div "Front of Pack Label" at bounding box center [200, 116] width 61 height 10
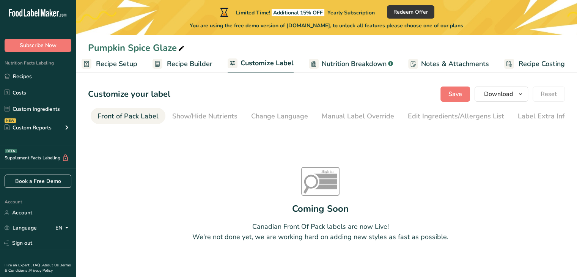
scroll to position [0, 74]
click at [281, 122] on link "Change Language" at bounding box center [278, 116] width 57 height 17
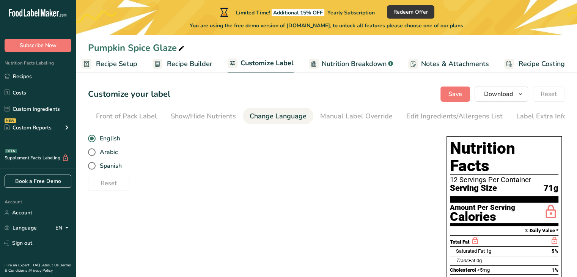
scroll to position [0, 74]
click at [413, 114] on div "Edit Ingredients/Allergens List" at bounding box center [454, 116] width 96 height 10
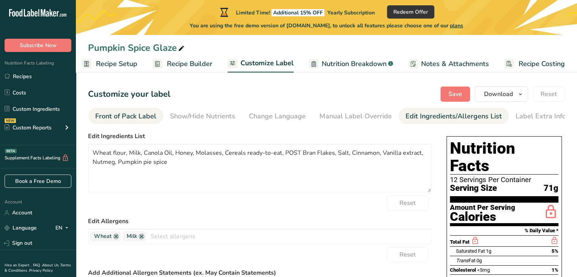
click at [102, 110] on link "Front of Pack Label" at bounding box center [125, 116] width 61 height 17
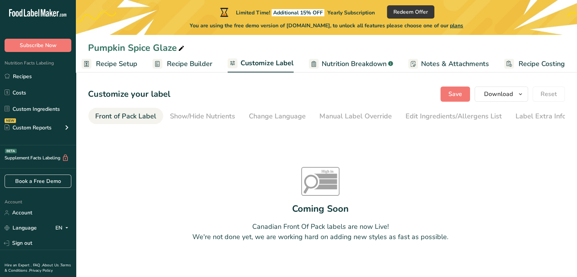
scroll to position [0, 74]
click at [497, 94] on span "Download" at bounding box center [498, 94] width 29 height 9
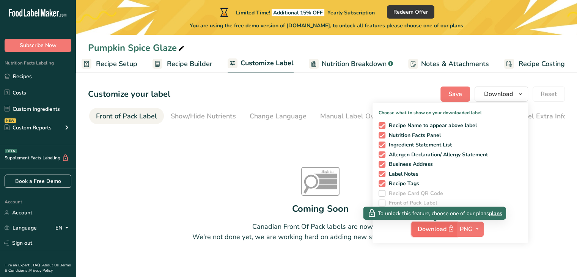
click at [438, 230] on span "Download" at bounding box center [437, 228] width 38 height 9
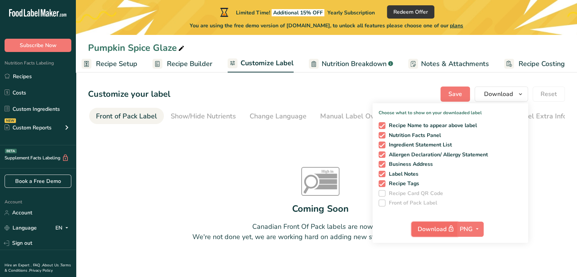
click at [438, 230] on span "Download" at bounding box center [437, 228] width 38 height 9
click at [476, 229] on icon "button" at bounding box center [477, 228] width 6 height 9
click at [468, 247] on link "PNG" at bounding box center [472, 244] width 24 height 13
click at [344, 192] on div "High in Sat fat Sugars Sodium Coming Soon Canadian Front Of Pack labels are now…" at bounding box center [320, 205] width 465 height 152
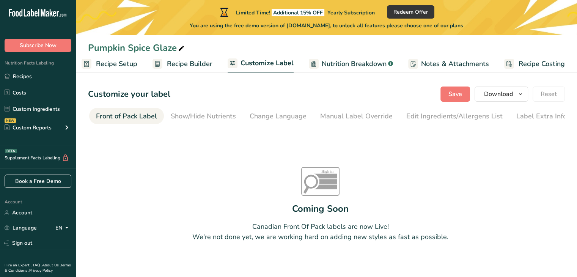
click at [115, 61] on span "Recipe Setup" at bounding box center [116, 64] width 41 height 10
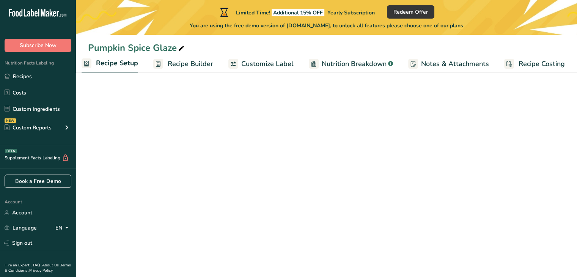
scroll to position [0, 3]
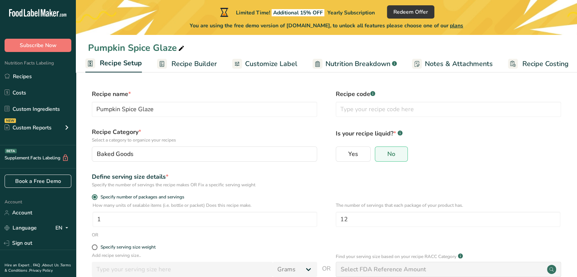
click at [175, 68] on span "Recipe Builder" at bounding box center [195, 64] width 46 height 10
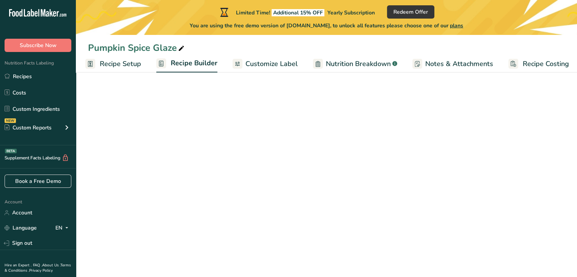
scroll to position [0, 6]
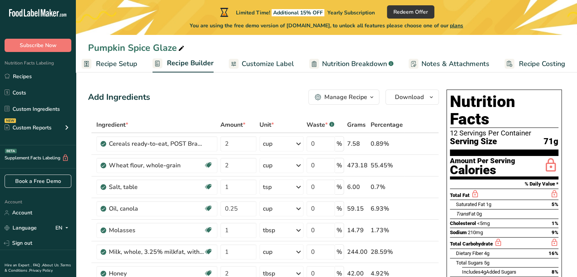
click at [110, 61] on span "Recipe Setup" at bounding box center [116, 64] width 41 height 10
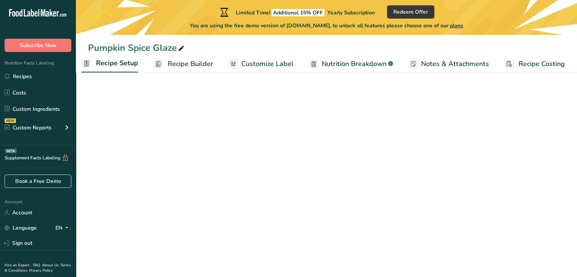
scroll to position [0, 3]
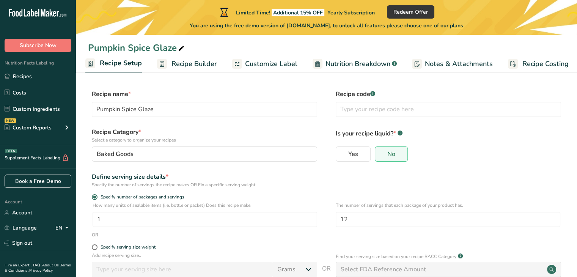
click at [192, 61] on span "Recipe Builder" at bounding box center [195, 64] width 46 height 10
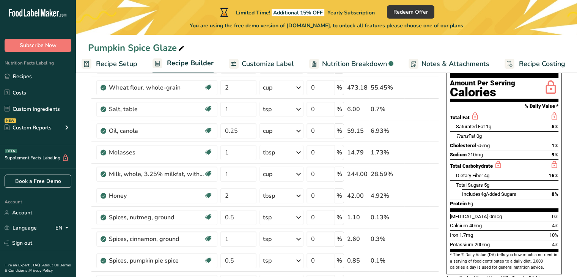
scroll to position [86, 0]
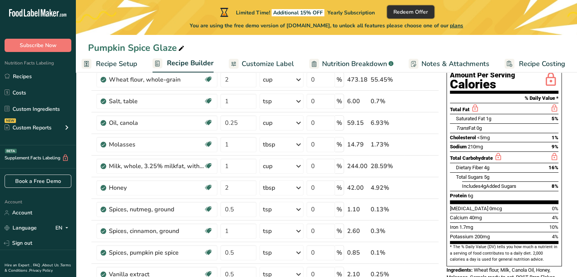
click at [415, 16] on button "Redeem Offer" at bounding box center [410, 11] width 47 height 13
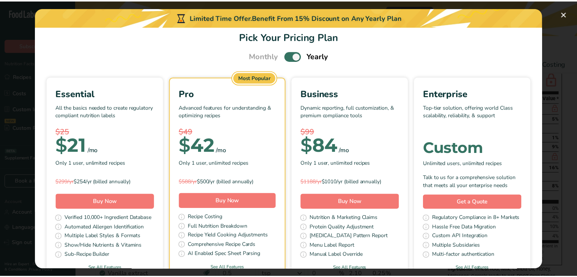
scroll to position [0, 0]
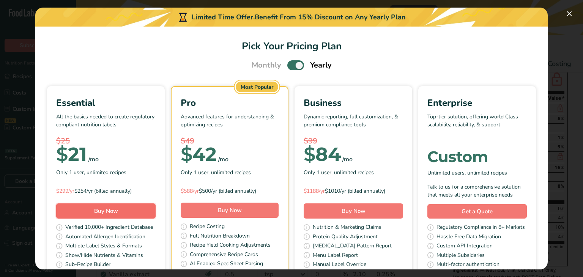
click at [139, 206] on button "Buy Now" at bounding box center [105, 210] width 99 height 15
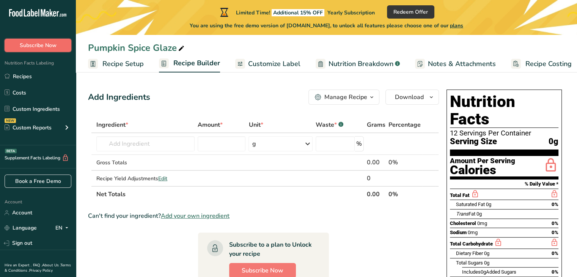
click at [61, 46] on button "Subscribe Now" at bounding box center [38, 45] width 67 height 13
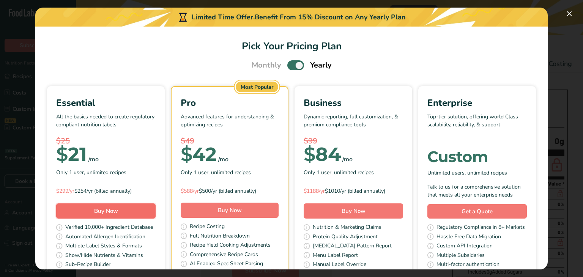
click at [147, 207] on button "Buy Now" at bounding box center [105, 210] width 99 height 15
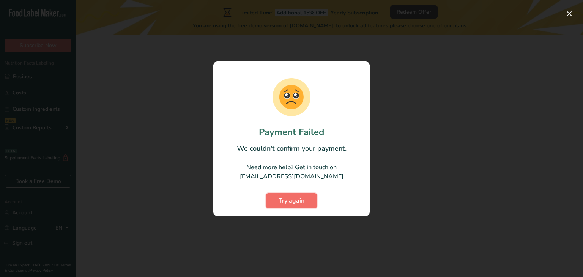
click at [295, 196] on span "Try again" at bounding box center [292, 200] width 26 height 9
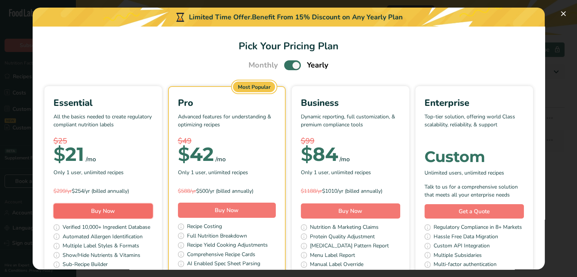
click at [153, 204] on button "Buy Now" at bounding box center [103, 210] width 99 height 15
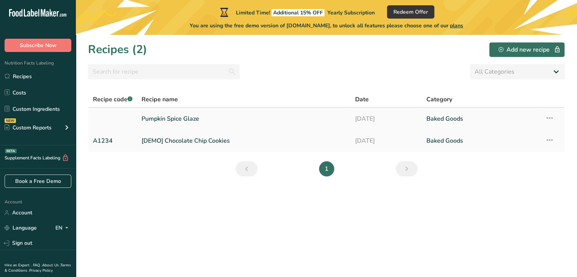
click at [193, 116] on link "Pumpkin Spice Glaze" at bounding box center [244, 119] width 205 height 16
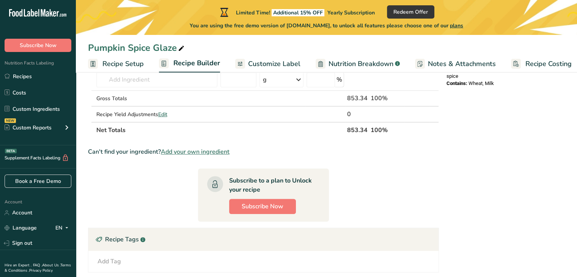
scroll to position [303, 0]
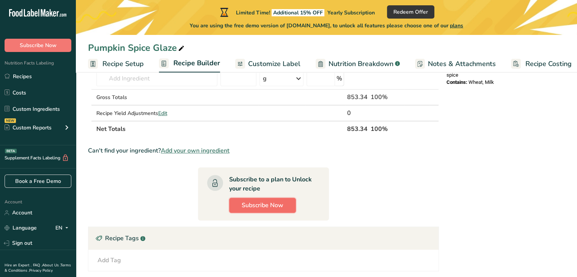
click at [252, 207] on span "Subscribe Now" at bounding box center [263, 205] width 42 height 9
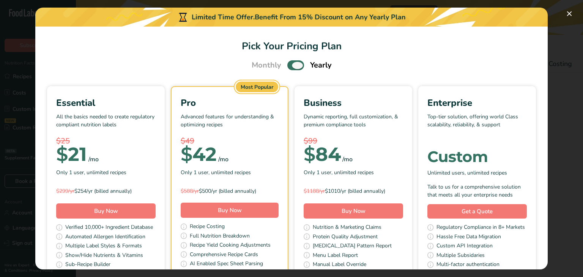
click at [294, 63] on span "Pick Your Pricing Plan Modal" at bounding box center [295, 64] width 17 height 9
click at [292, 63] on input "Pick Your Pricing Plan Modal" at bounding box center [289, 65] width 5 height 5
checkbox input "false"
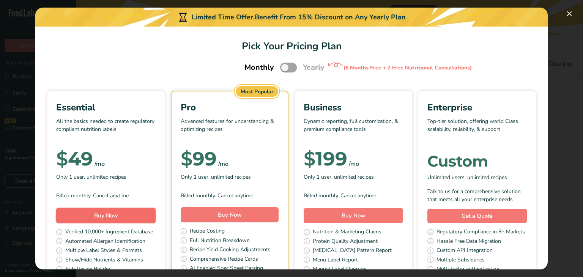
click at [118, 213] on span "Buy Now" at bounding box center [106, 216] width 24 height 8
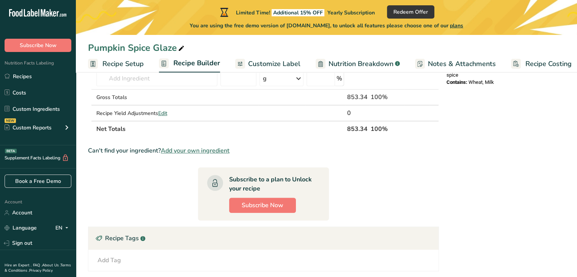
click at [105, 63] on span "Recipe Setup" at bounding box center [122, 64] width 41 height 10
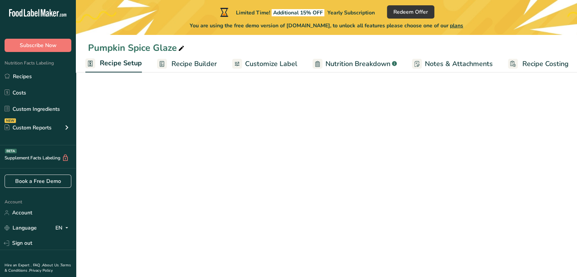
scroll to position [73, 0]
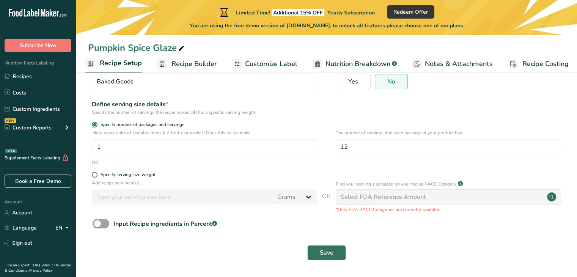
click at [185, 71] on link "Recipe Builder" at bounding box center [187, 63] width 60 height 17
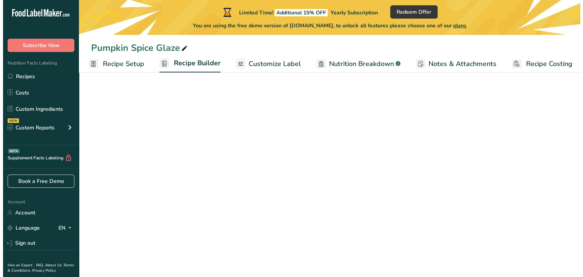
scroll to position [0, 6]
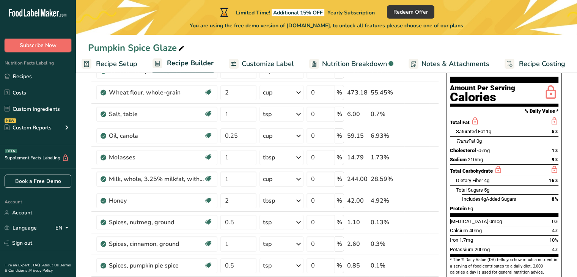
click at [52, 45] on span "Subscribe Now" at bounding box center [38, 45] width 37 height 8
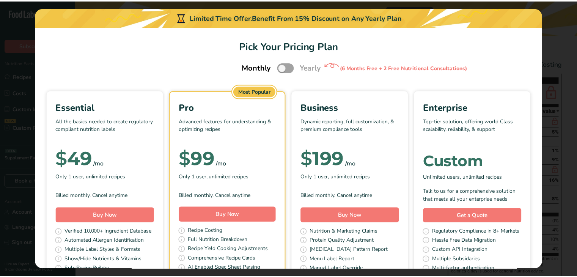
scroll to position [0, 1]
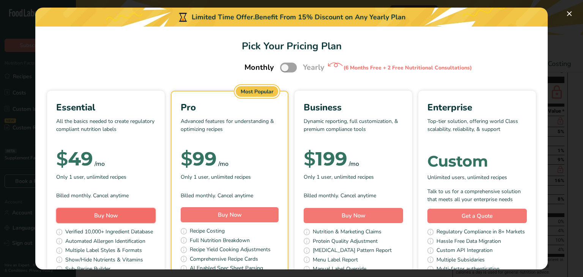
click at [129, 218] on button "Buy Now" at bounding box center [105, 215] width 99 height 15
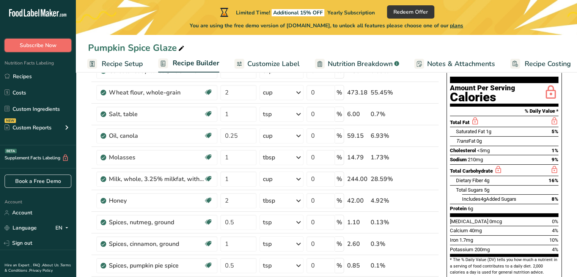
click at [60, 44] on button "Subscribe Now" at bounding box center [38, 45] width 67 height 13
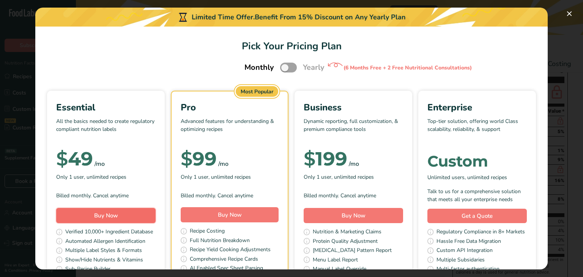
click at [146, 212] on button "Buy Now" at bounding box center [105, 215] width 99 height 15
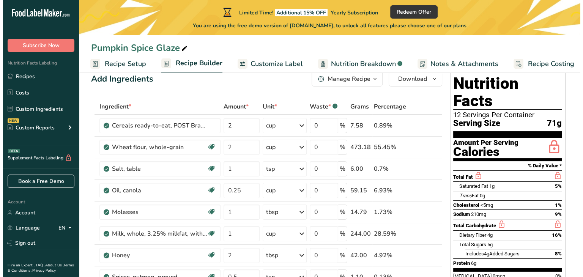
scroll to position [0, 0]
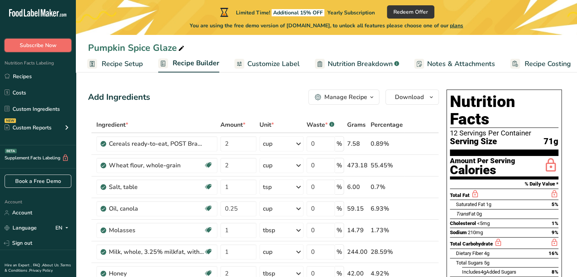
click at [26, 41] on span "Subscribe Now" at bounding box center [38, 45] width 37 height 8
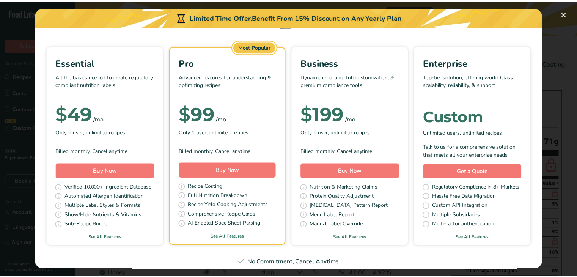
scroll to position [46, 0]
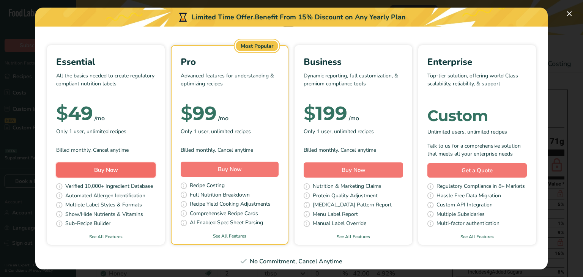
click at [118, 169] on span "Buy Now" at bounding box center [106, 170] width 24 height 8
